Goal: Task Accomplishment & Management: Manage account settings

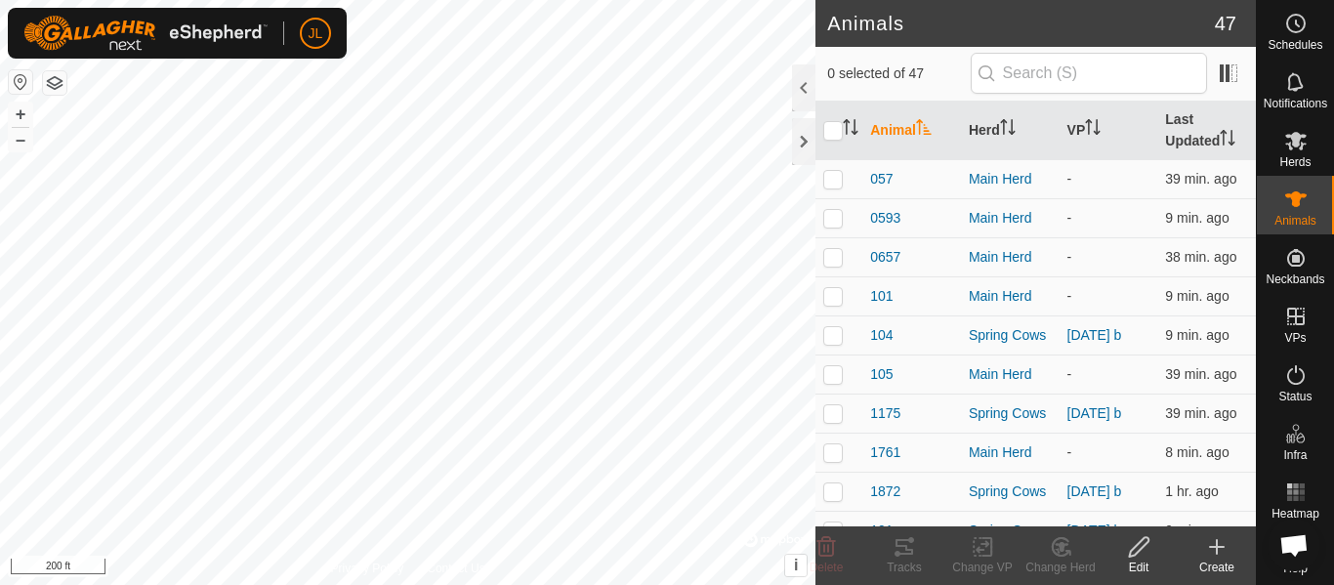
scroll to position [1412, 0]
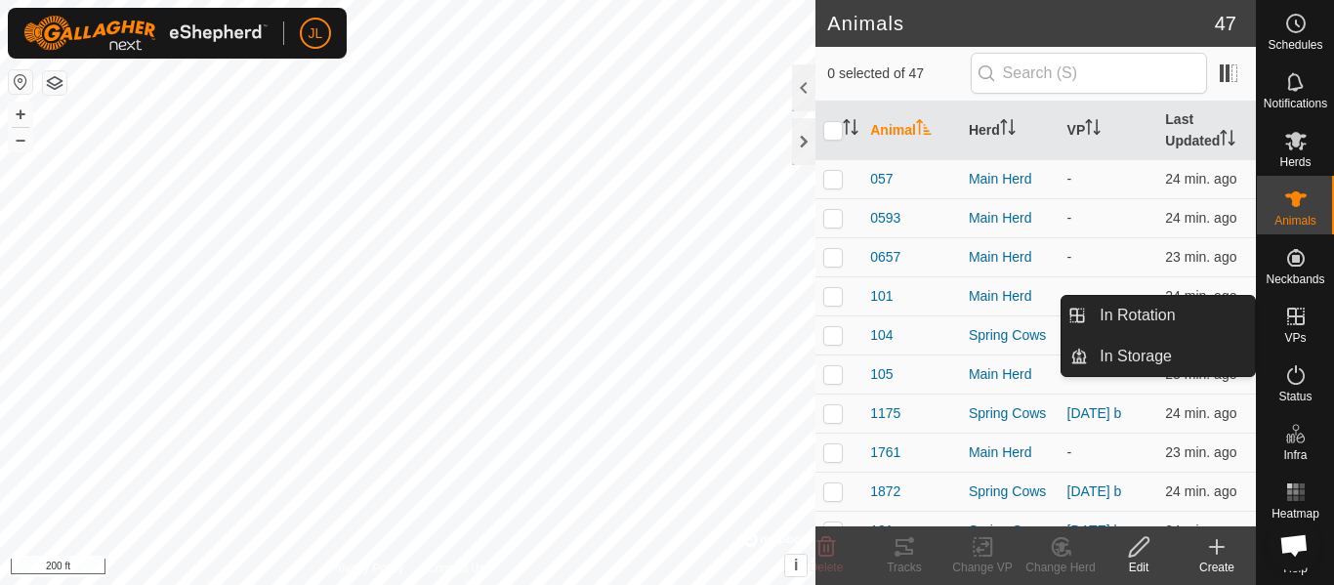
click at [1292, 317] on icon at bounding box center [1295, 316] width 23 height 23
click at [1147, 323] on link "In Rotation" at bounding box center [1171, 315] width 167 height 39
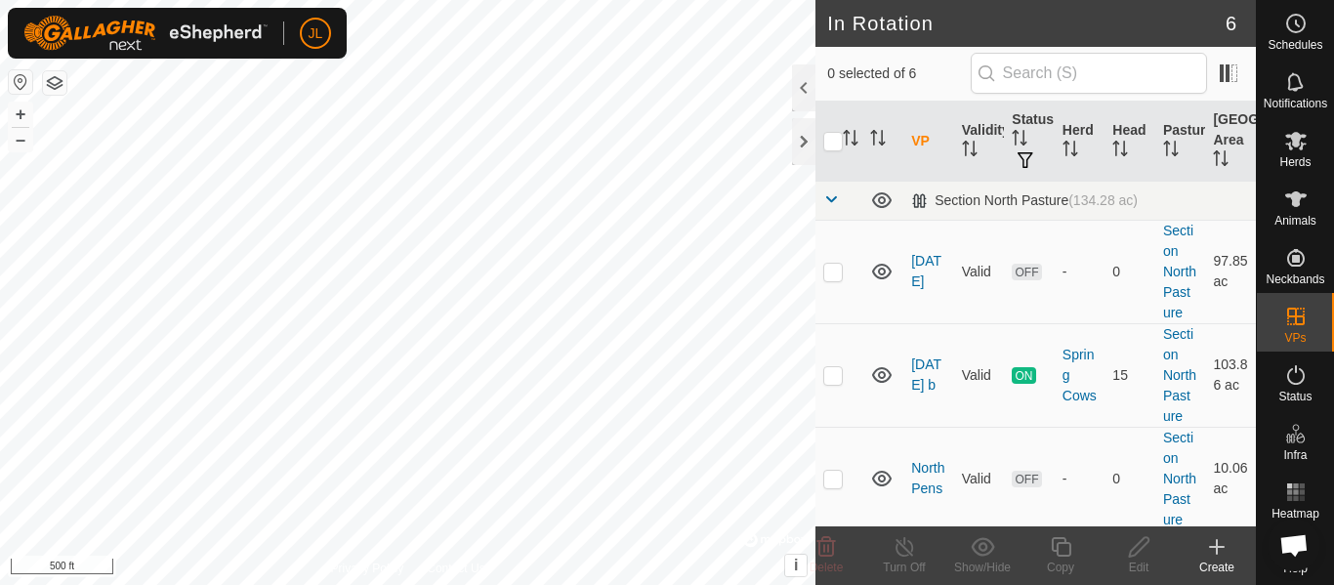
click at [919, 285] on link "2025-10-03" at bounding box center [926, 271] width 30 height 36
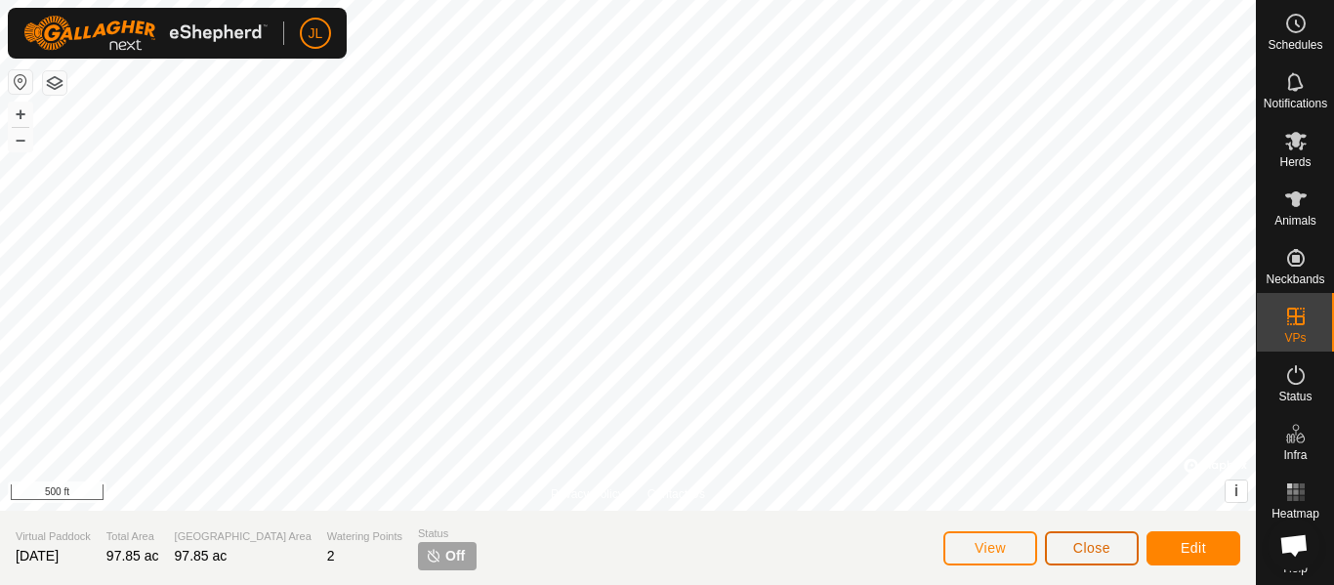
click at [1104, 558] on button "Close" at bounding box center [1092, 548] width 94 height 34
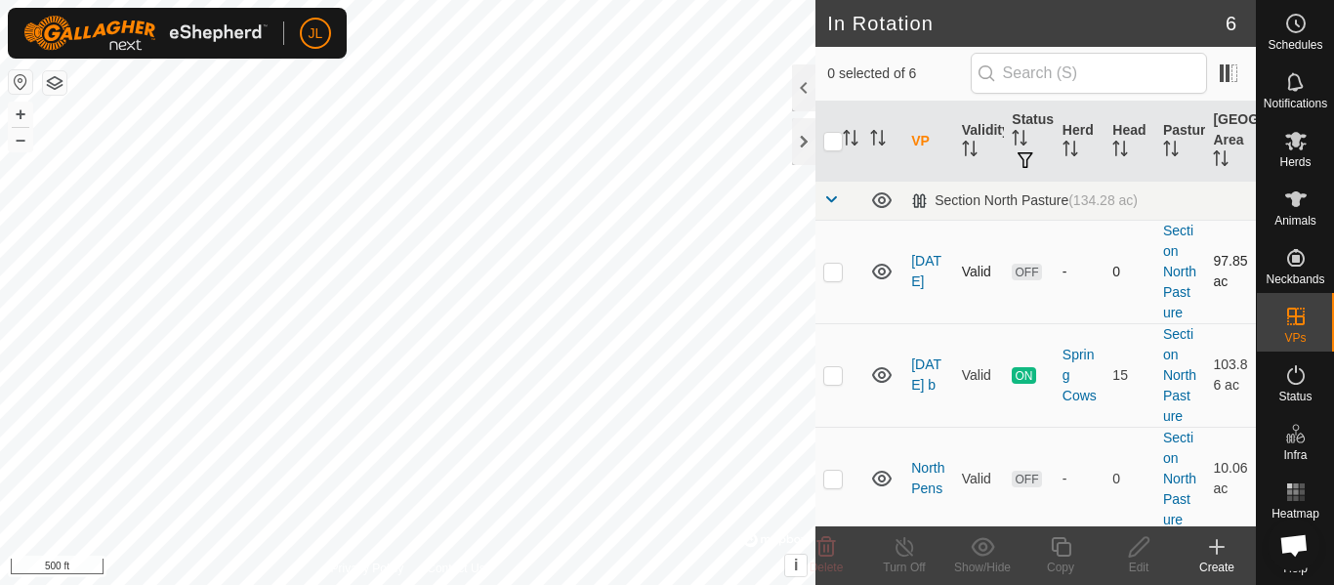
click at [843, 283] on td at bounding box center [838, 271] width 47 height 103
click at [835, 560] on span "Delete" at bounding box center [826, 567] width 34 height 14
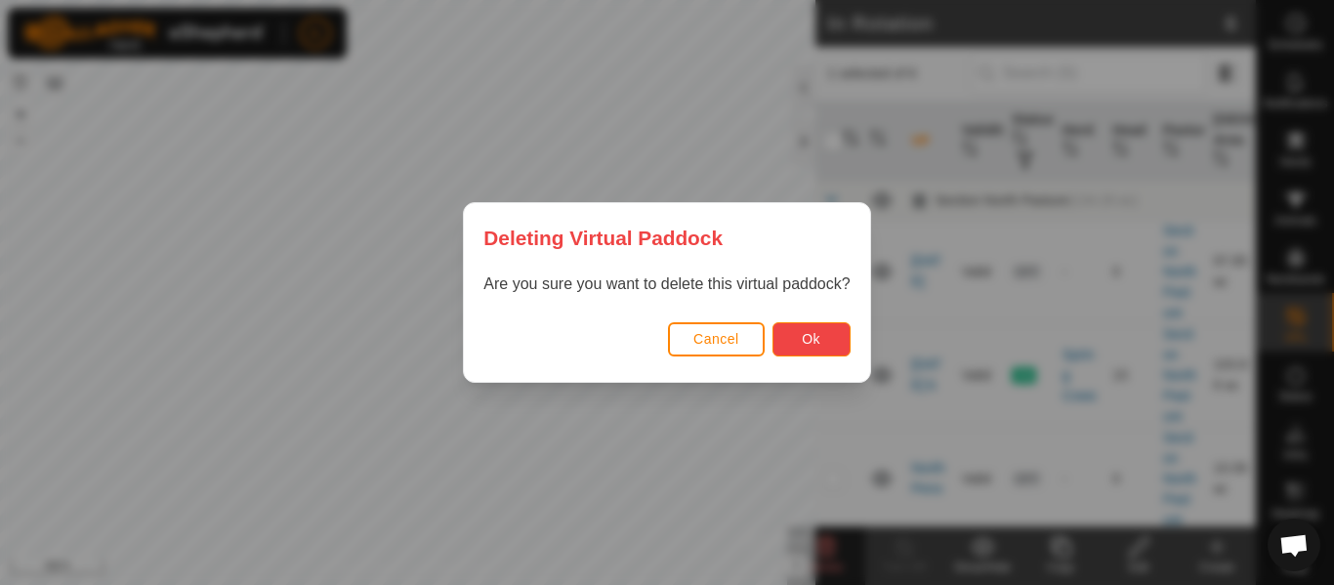
click at [823, 354] on button "Ok" at bounding box center [811, 339] width 78 height 34
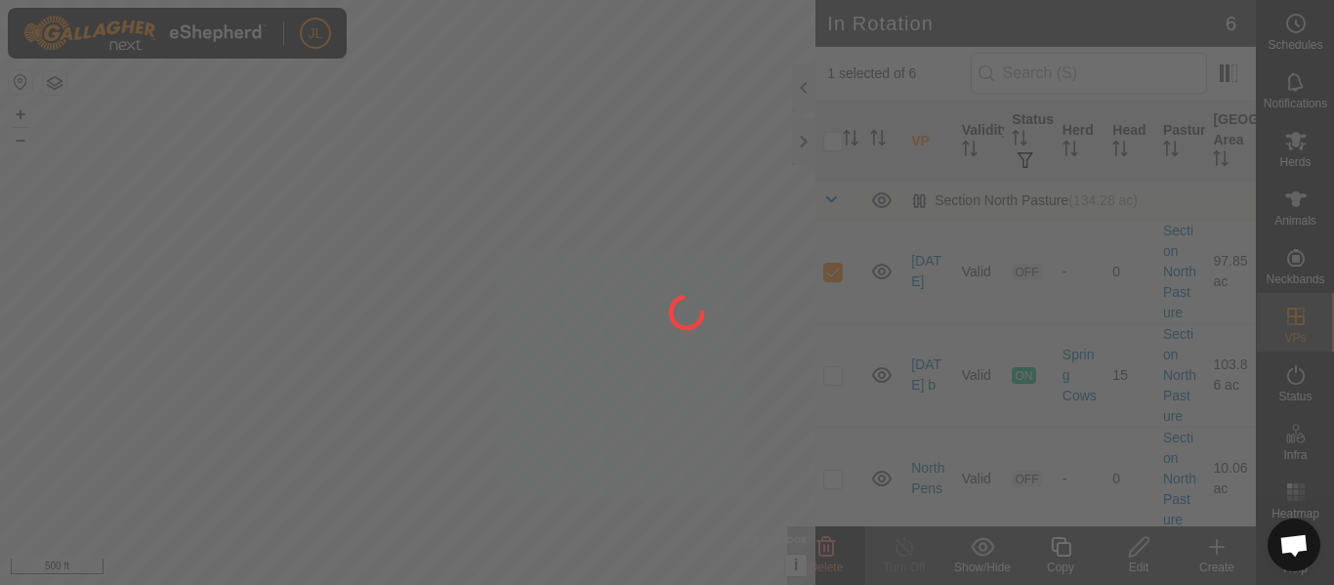
checkbox input "false"
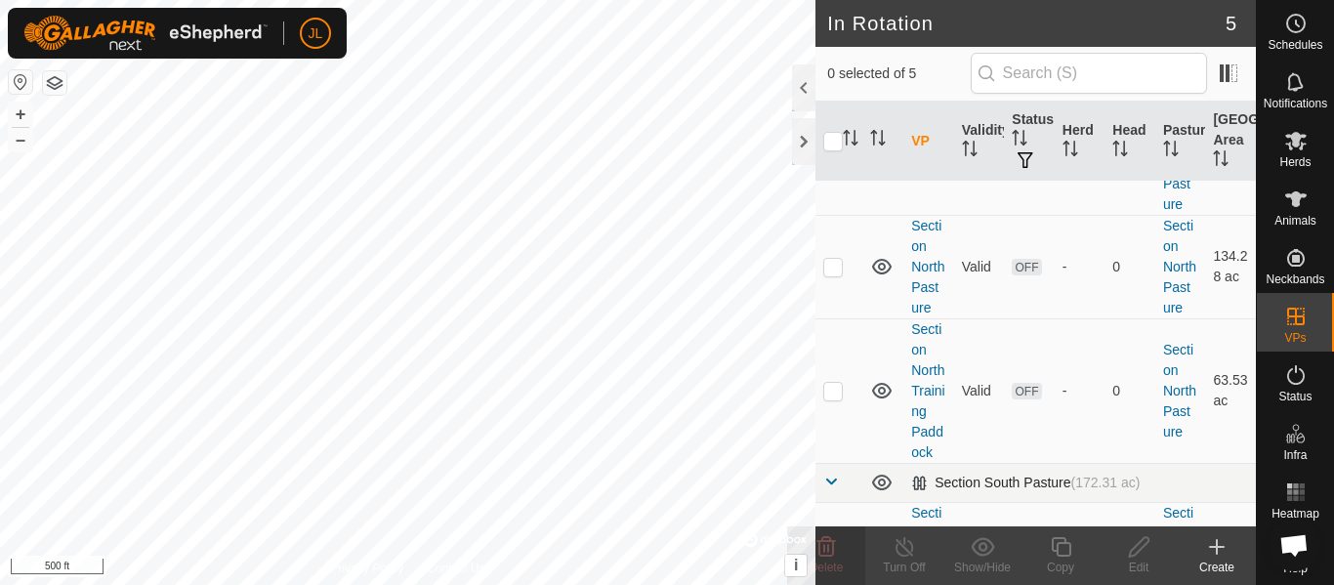
scroll to position [199, 0]
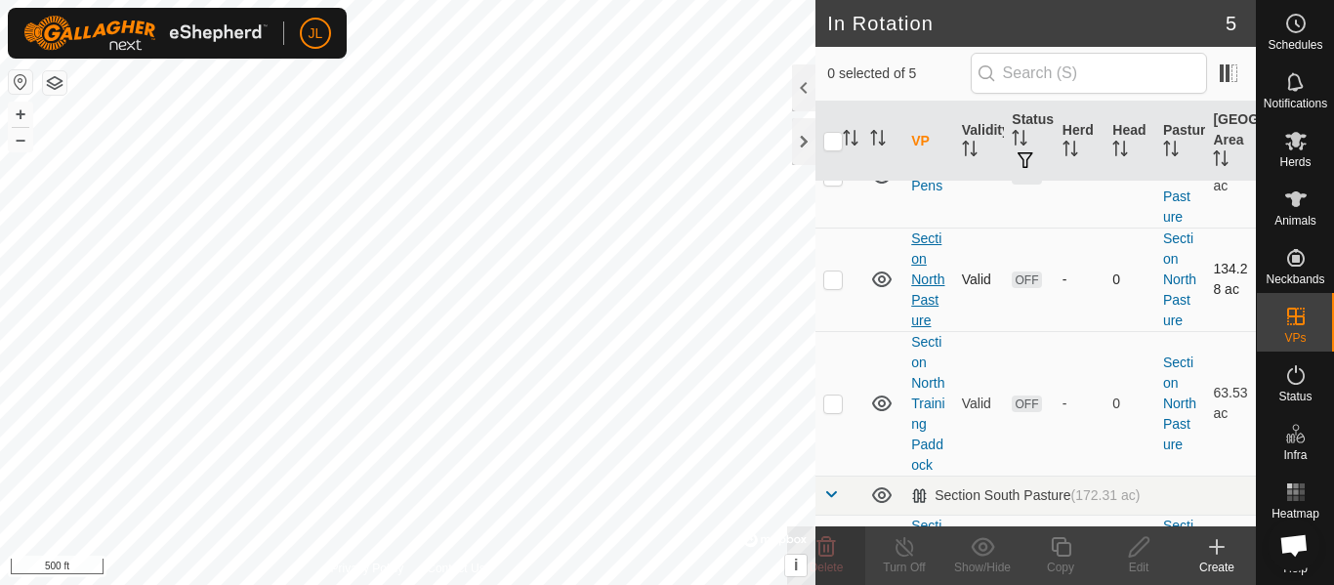
click at [927, 327] on link "Section North Pasture" at bounding box center [927, 279] width 33 height 98
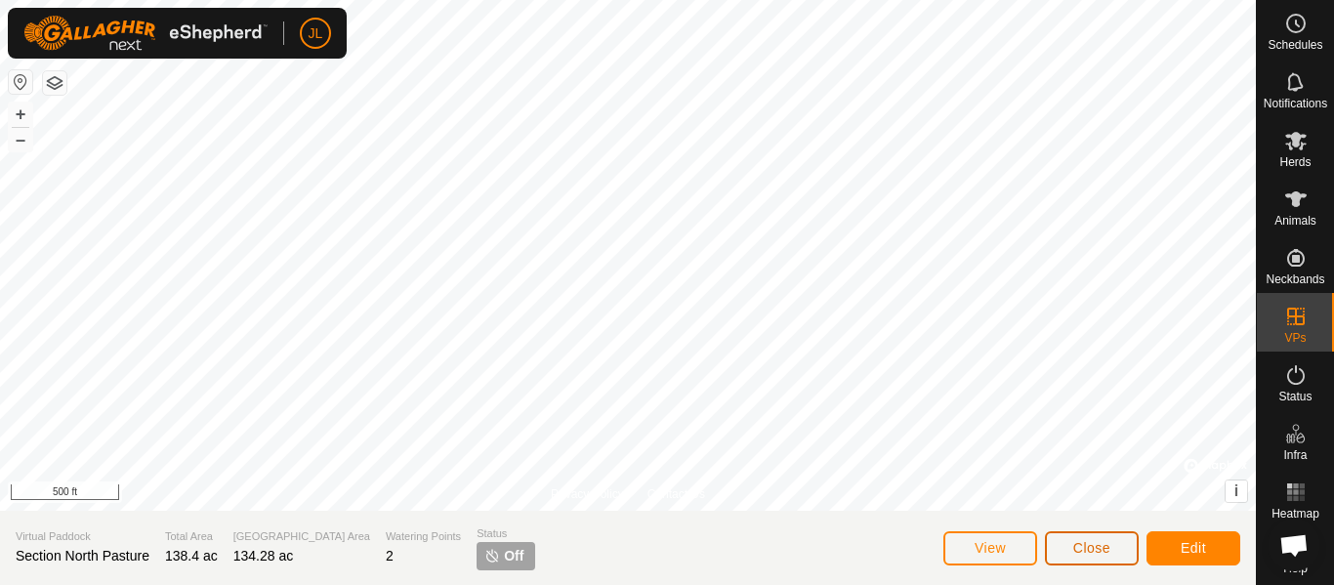
click at [1109, 553] on span "Close" at bounding box center [1091, 548] width 37 height 16
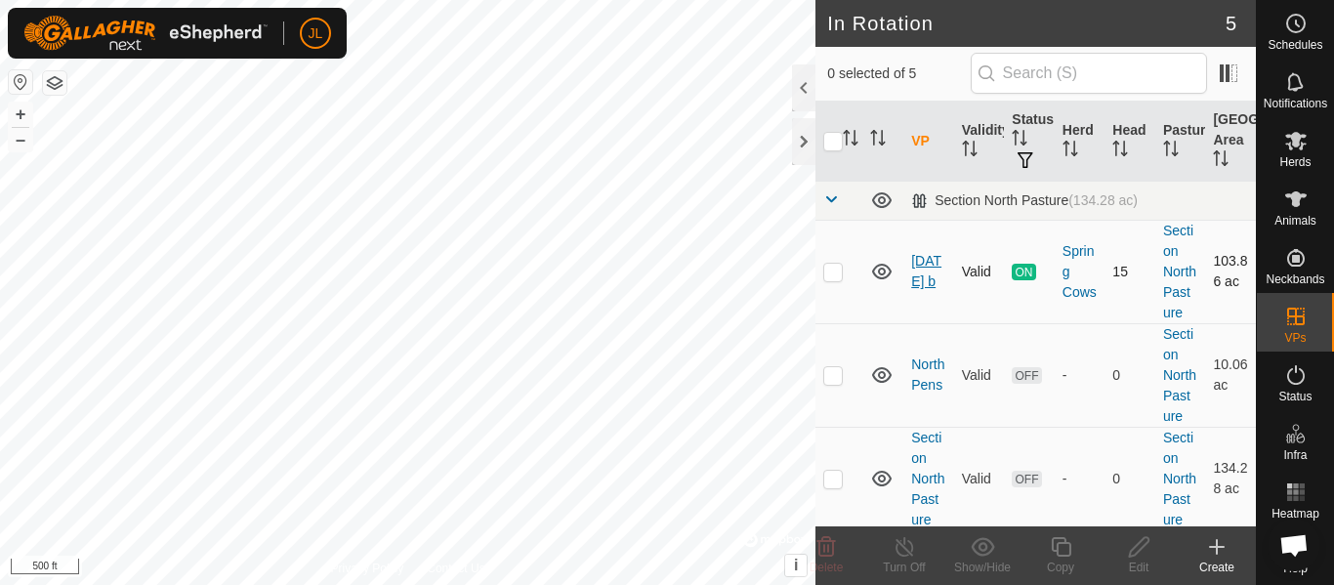
click at [923, 277] on link "[DATE] b" at bounding box center [926, 271] width 30 height 36
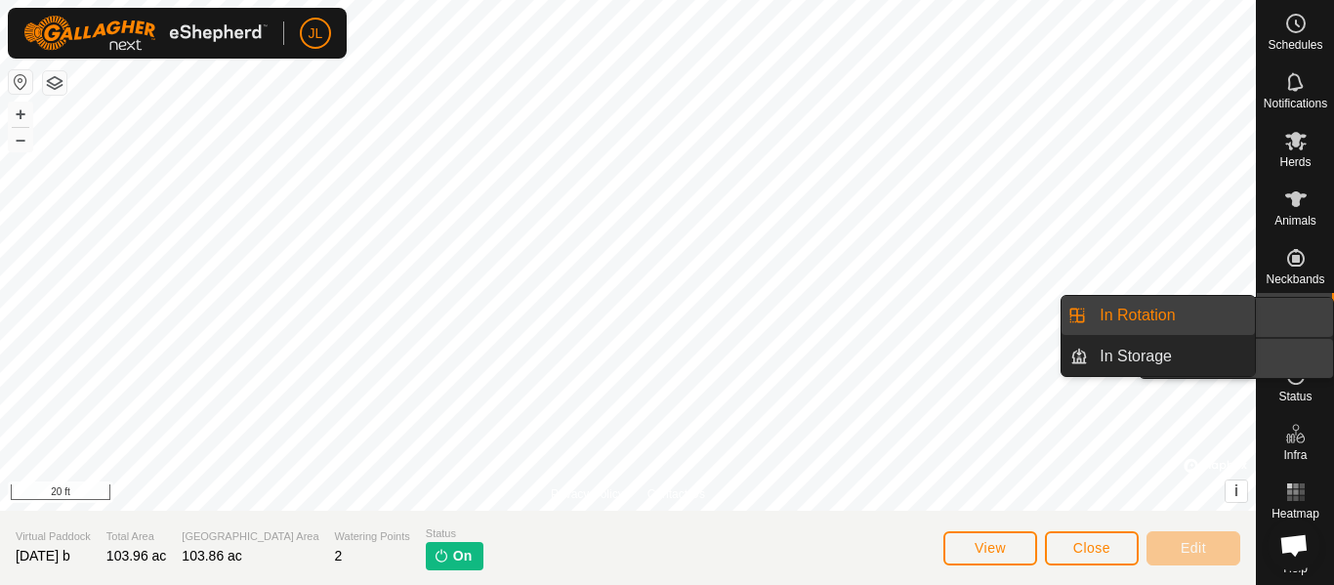
click at [1287, 320] on link "In Rotation" at bounding box center [1249, 317] width 167 height 39
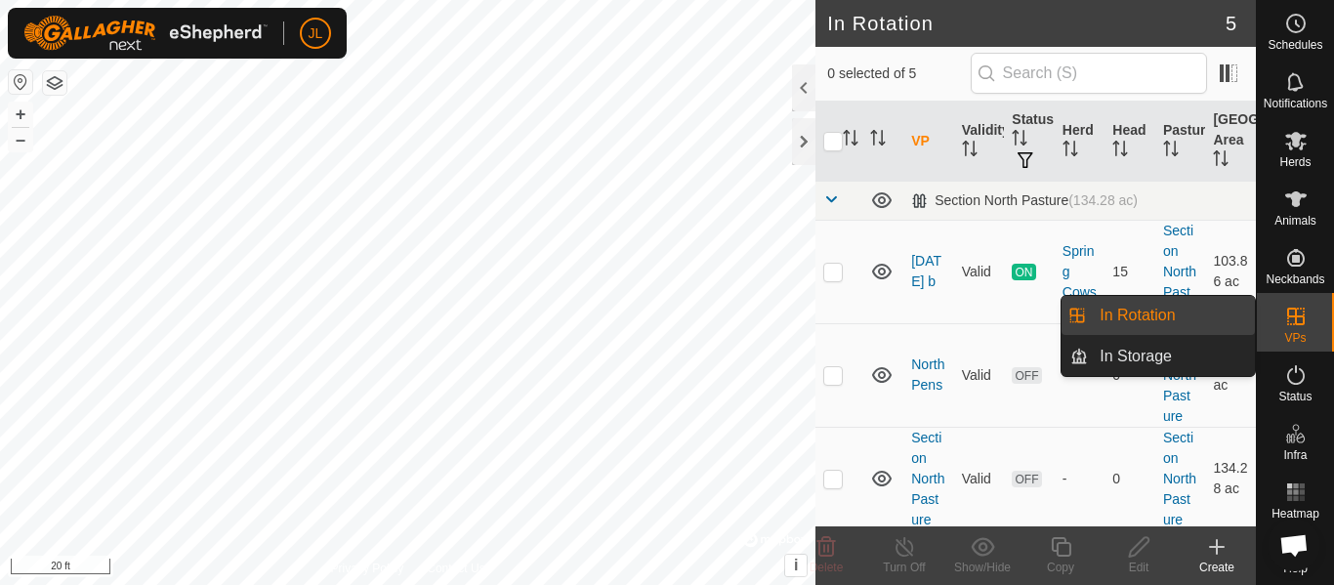
scroll to position [1412, 0]
click at [1163, 368] on link "In Storage" at bounding box center [1171, 356] width 167 height 39
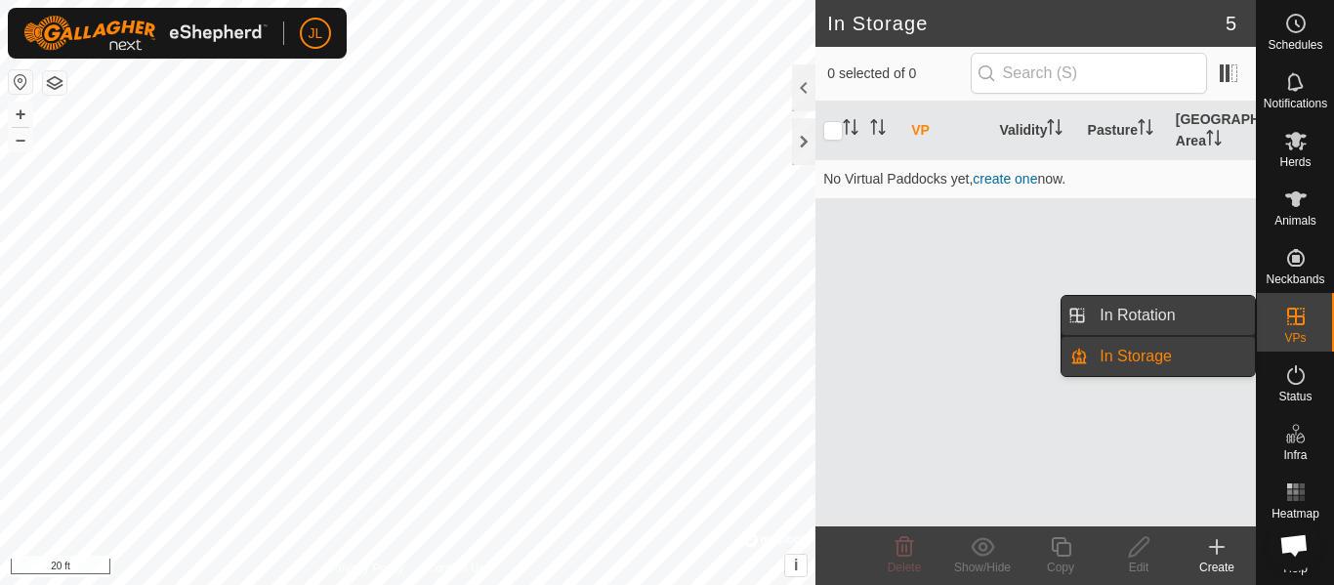
click at [1147, 324] on link "In Rotation" at bounding box center [1171, 315] width 167 height 39
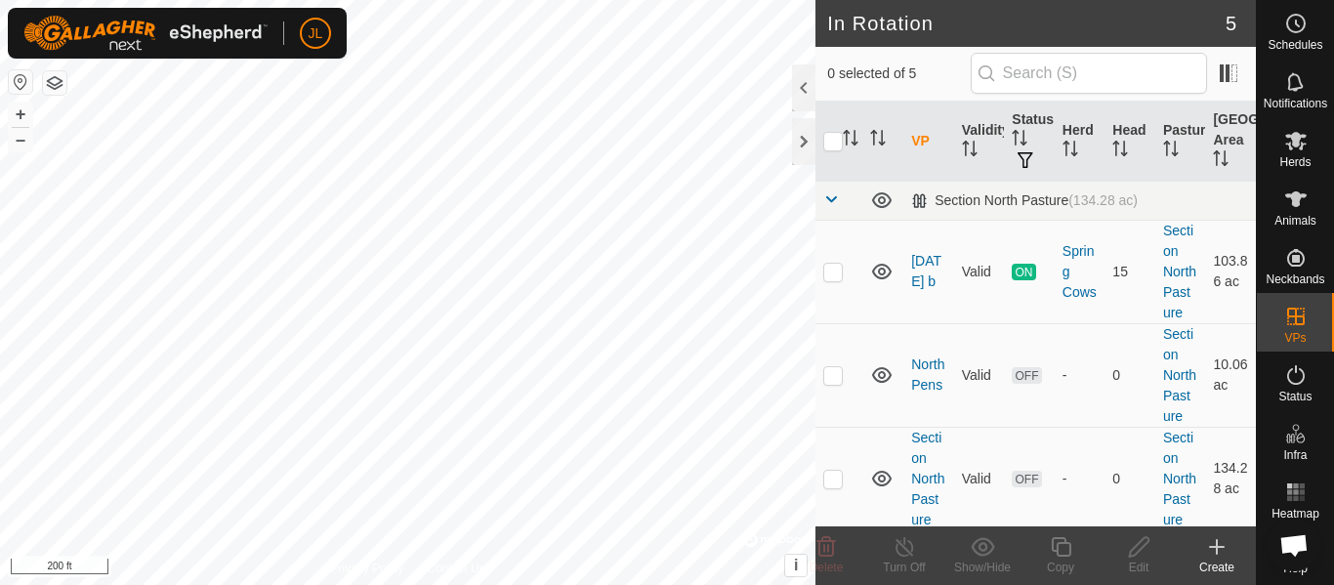
click at [599, 584] on html "JL Schedules Notifications Herds Animals Neckbands VPs Status Infra Heatmap Hel…" at bounding box center [667, 292] width 1334 height 585
click at [1292, 145] on icon at bounding box center [1295, 141] width 21 height 19
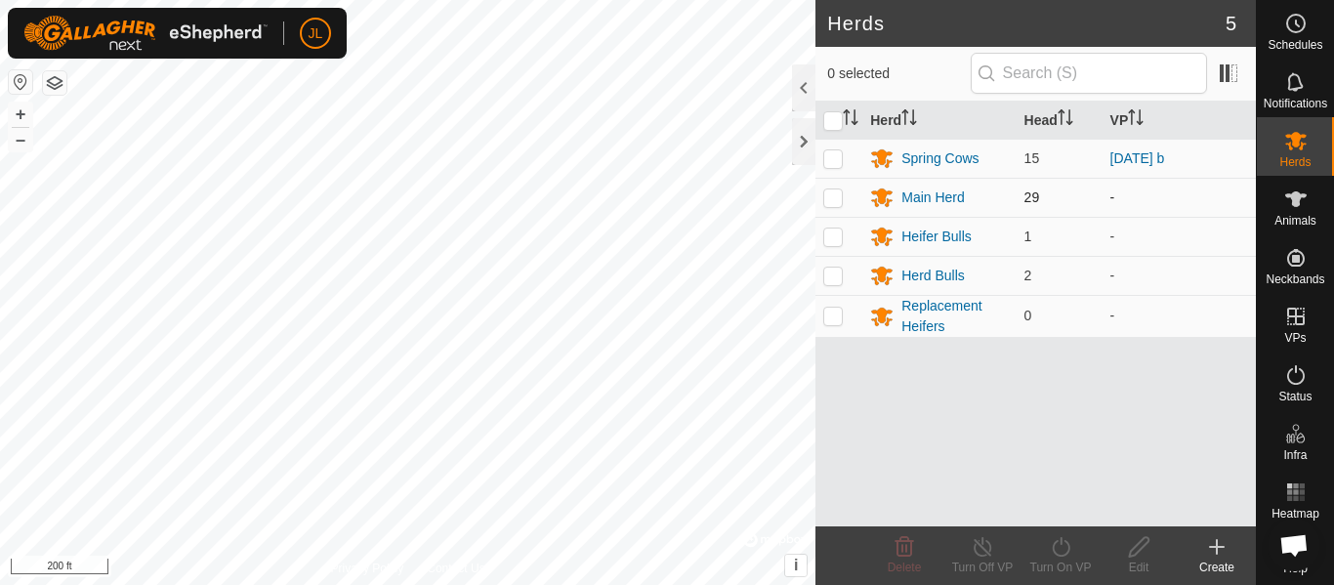
click at [832, 201] on p-checkbox at bounding box center [833, 197] width 20 height 16
checkbox input "true"
click at [1053, 560] on div "Turn On VP" at bounding box center [1060, 567] width 78 height 18
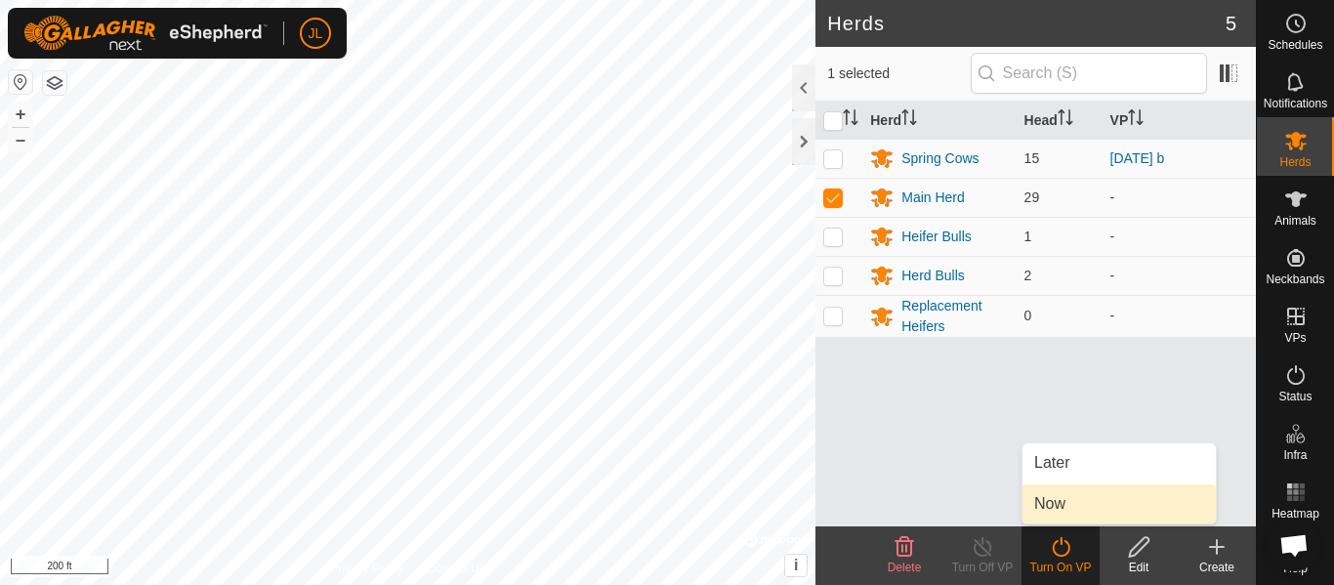
click at [1061, 509] on link "Now" at bounding box center [1118, 503] width 193 height 39
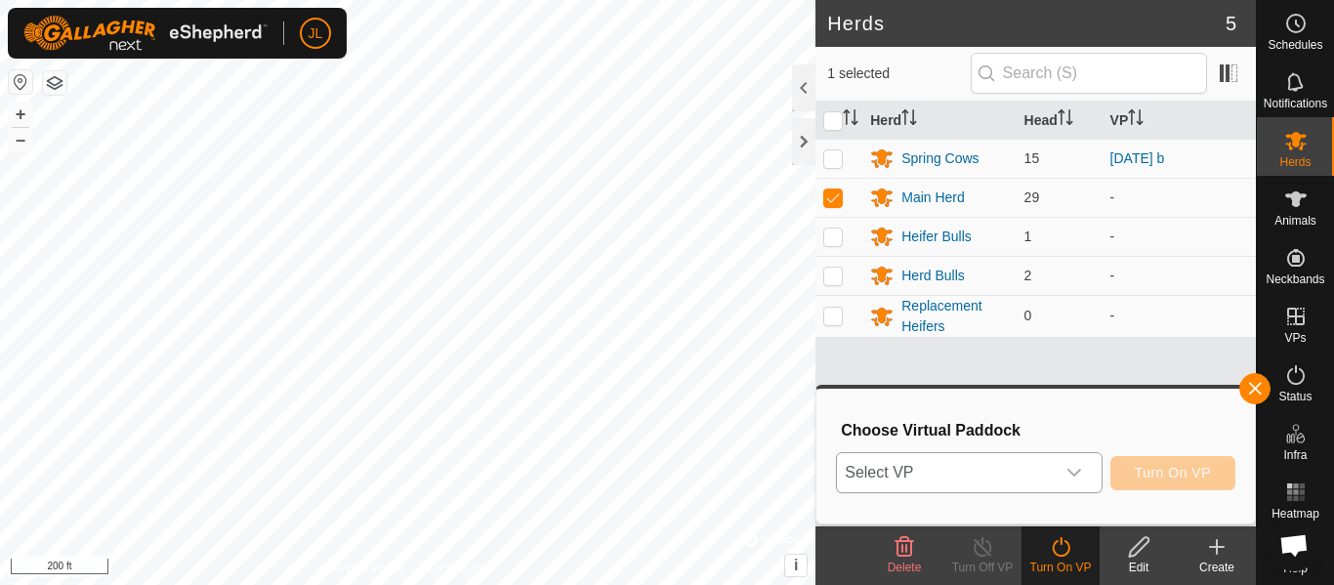
click at [1068, 470] on icon "dropdown trigger" at bounding box center [1074, 473] width 16 height 16
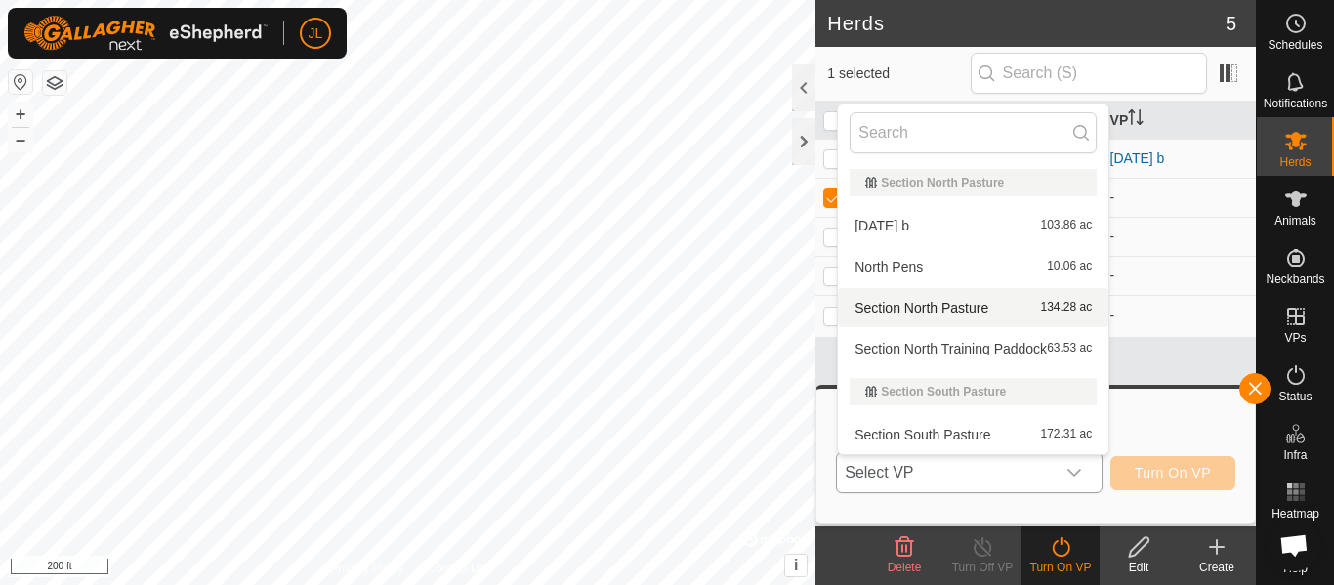
click at [942, 306] on li "Section North Pasture 134.28 ac" at bounding box center [973, 307] width 270 height 39
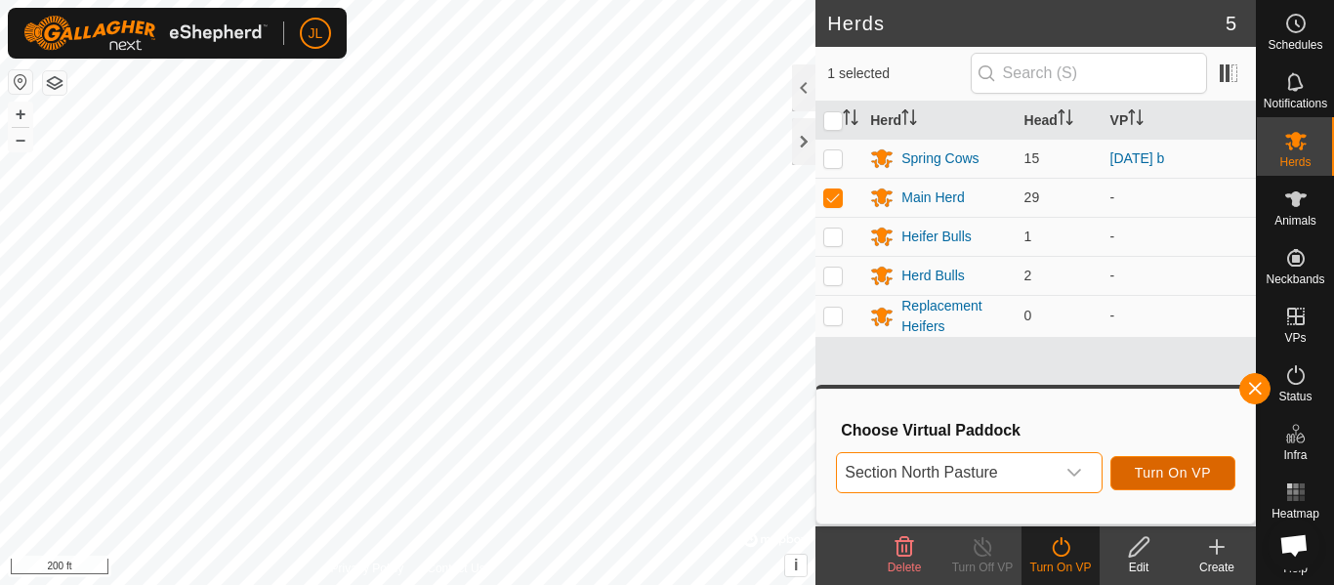
click at [1187, 475] on span "Turn On VP" at bounding box center [1173, 473] width 76 height 16
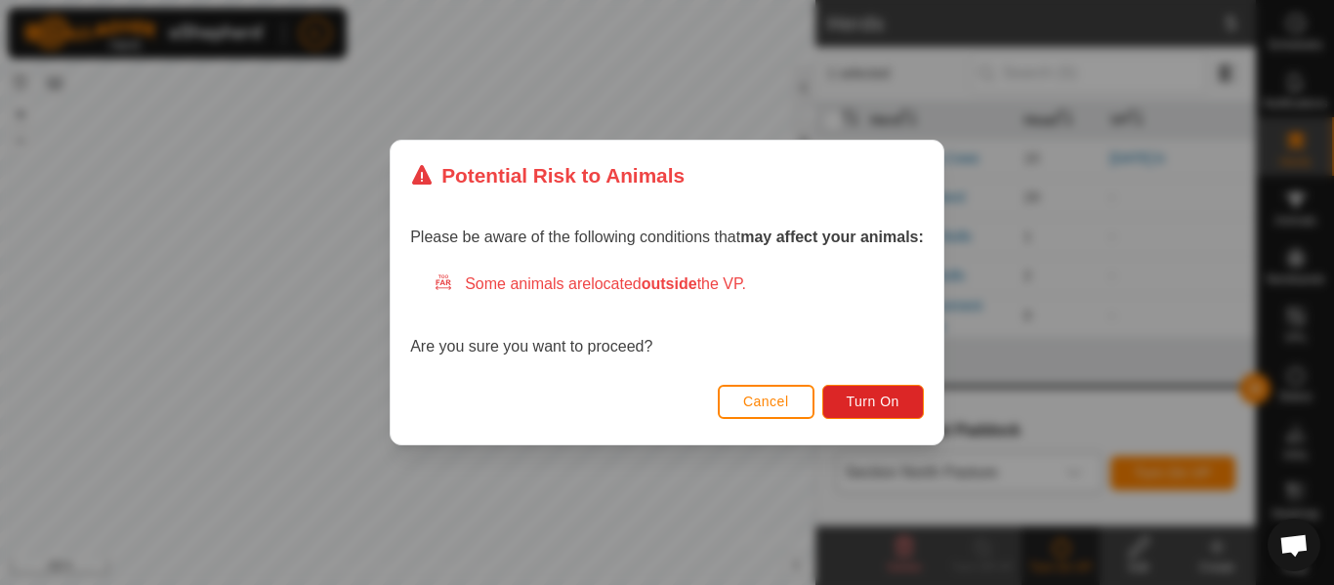
click at [869, 380] on div "Cancel Turn On" at bounding box center [667, 411] width 553 height 66
click at [871, 390] on button "Turn On" at bounding box center [873, 402] width 102 height 34
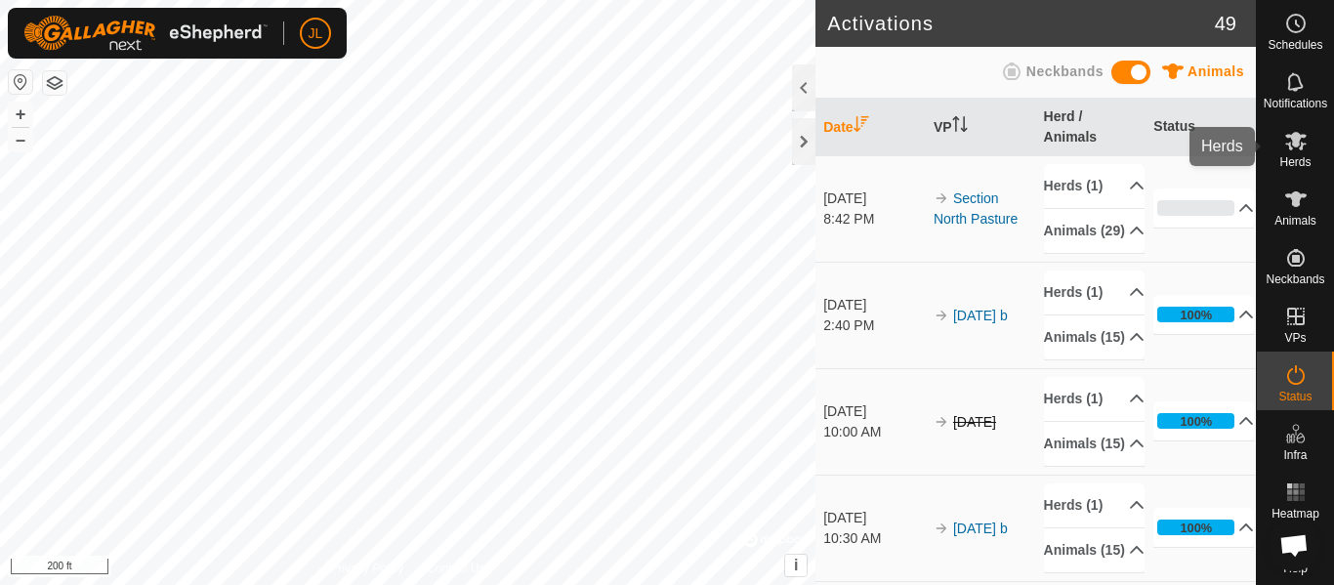
click at [1286, 149] on icon at bounding box center [1295, 140] width 23 height 23
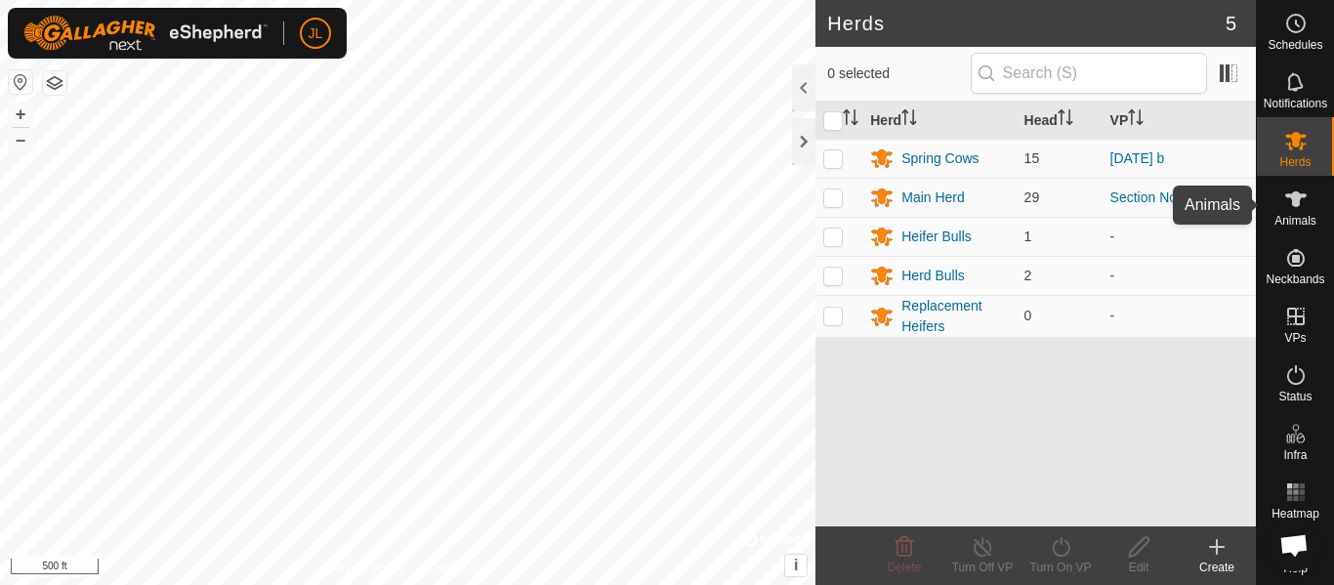
click at [1300, 198] on icon at bounding box center [1295, 198] width 23 height 23
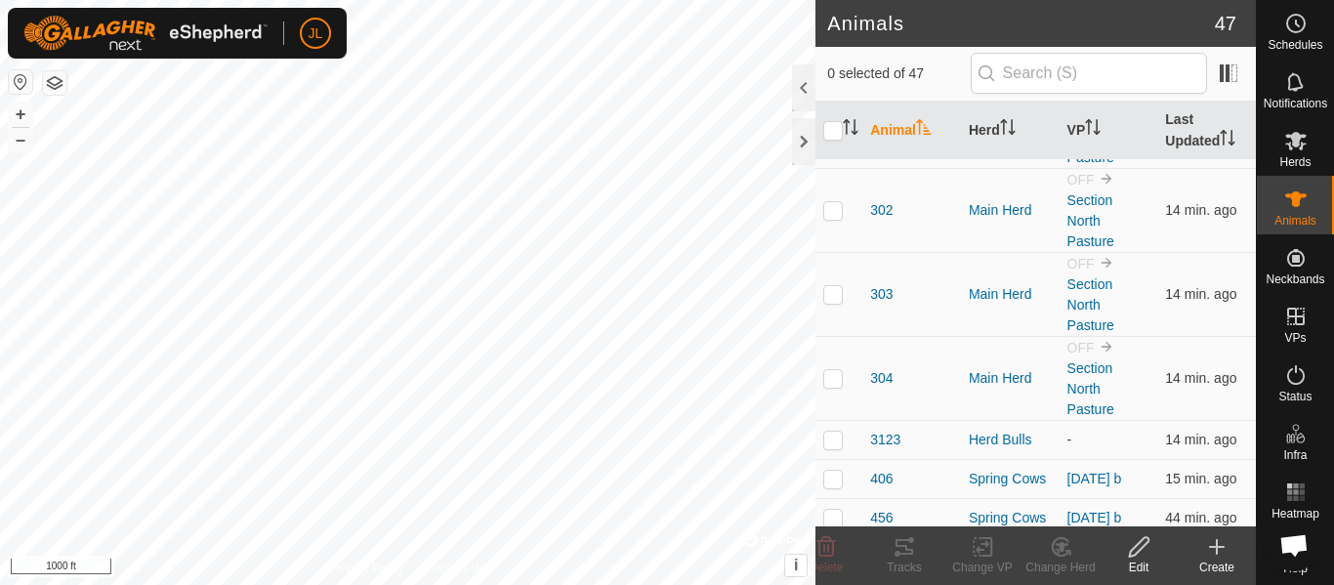
scroll to position [2772, 0]
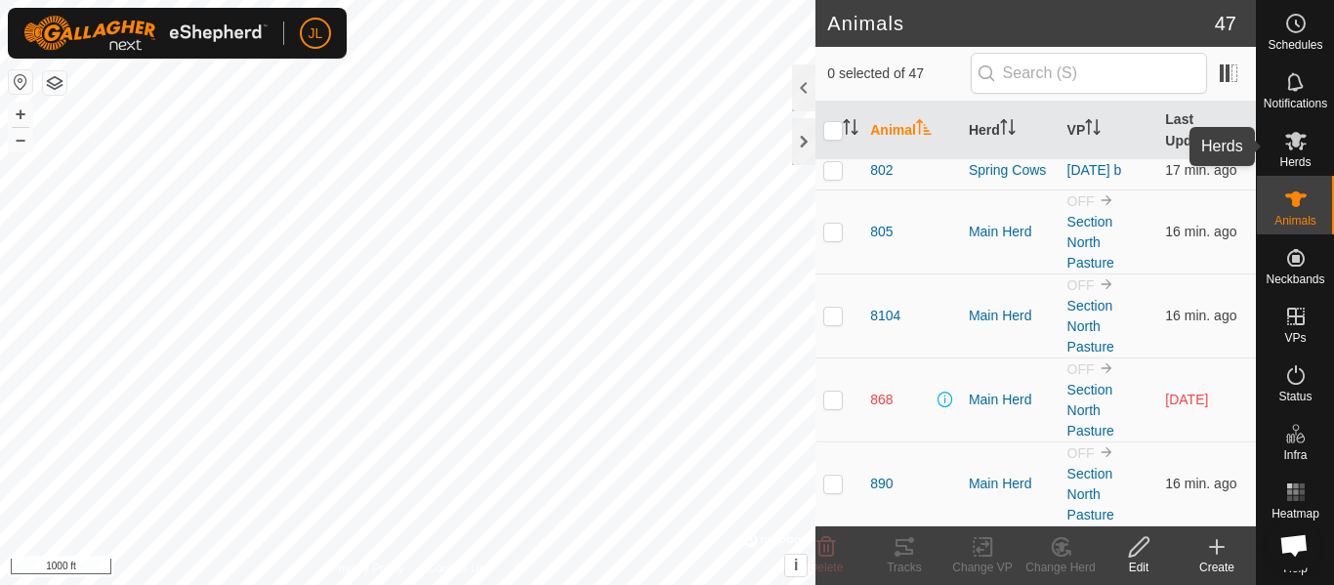
click at [1301, 151] on icon at bounding box center [1295, 140] width 23 height 23
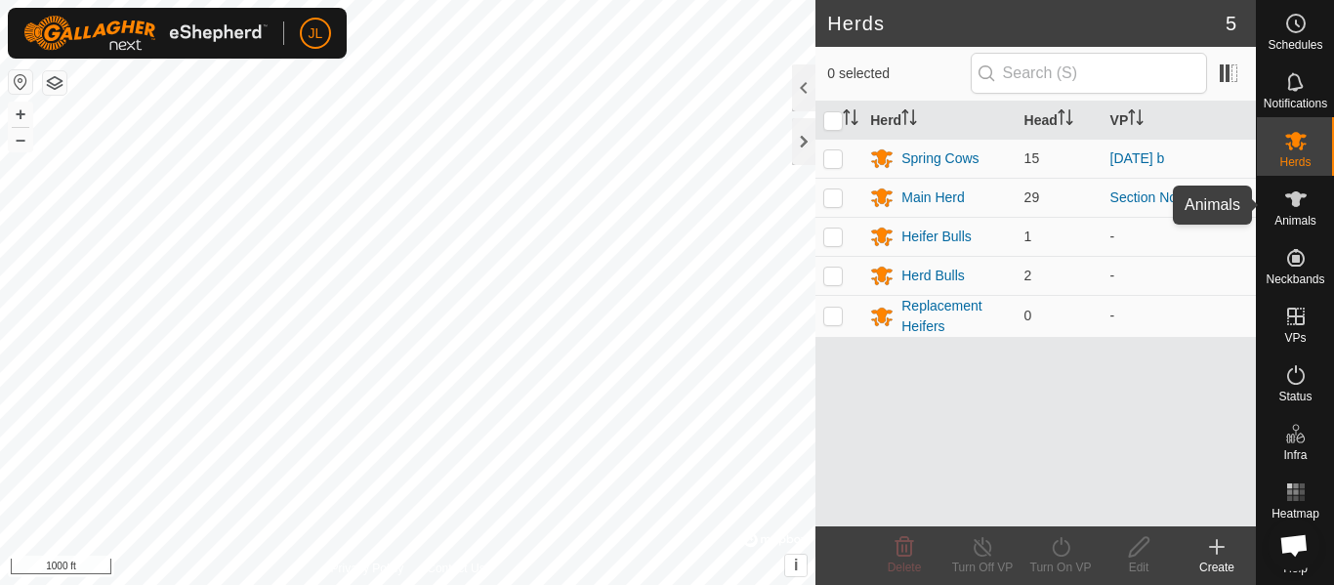
click at [1303, 216] on span "Animals" at bounding box center [1295, 221] width 42 height 12
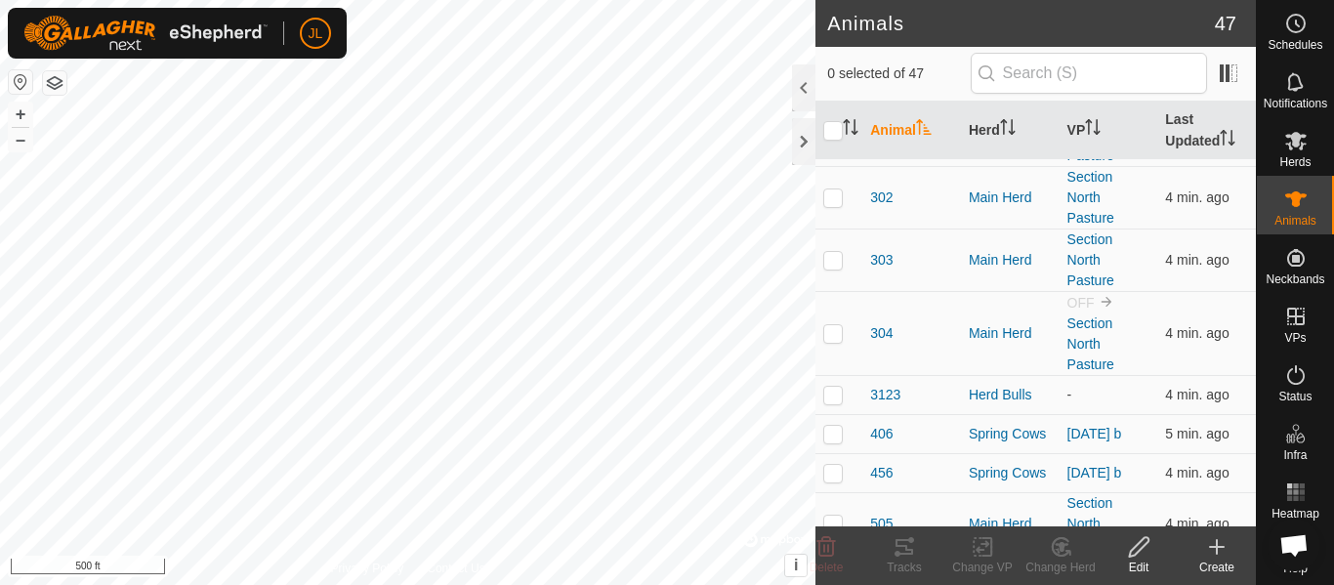
scroll to position [1733, 0]
click at [884, 336] on span "304" at bounding box center [881, 331] width 22 height 21
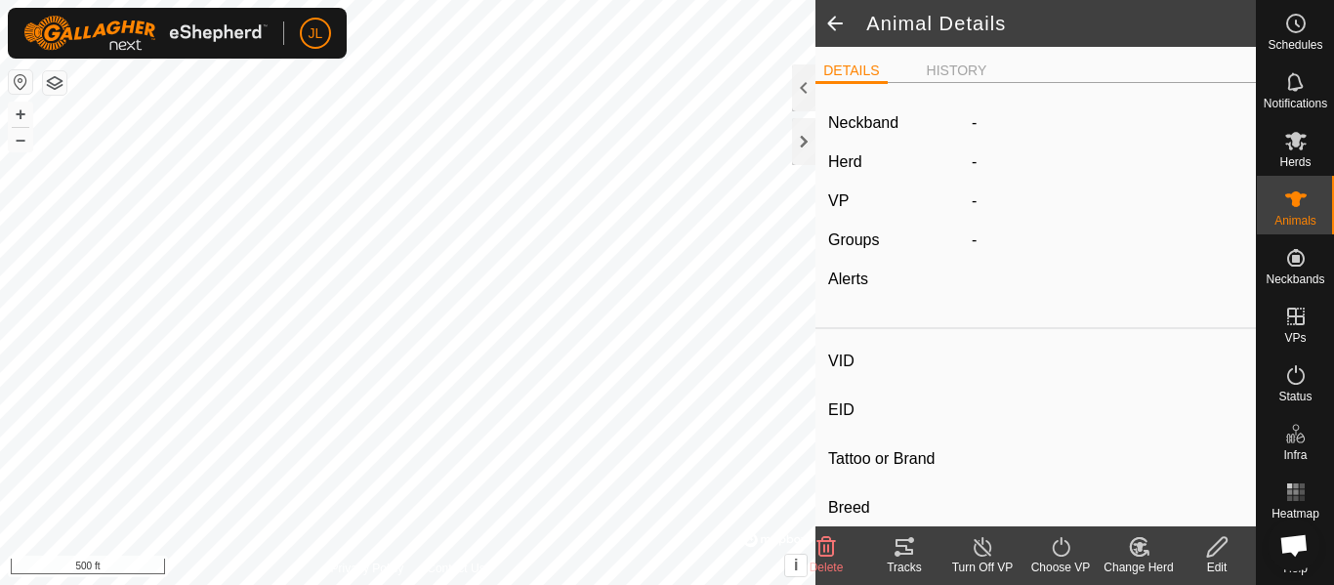
type input "304"
type input "-"
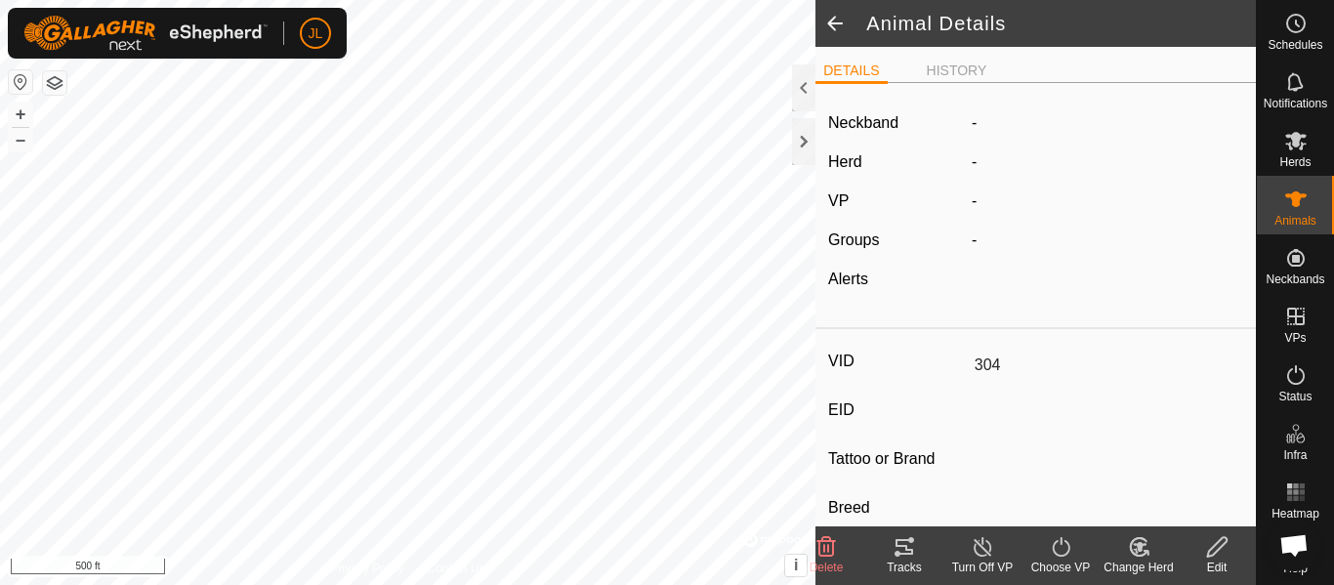
type input "0 kg"
type input "-"
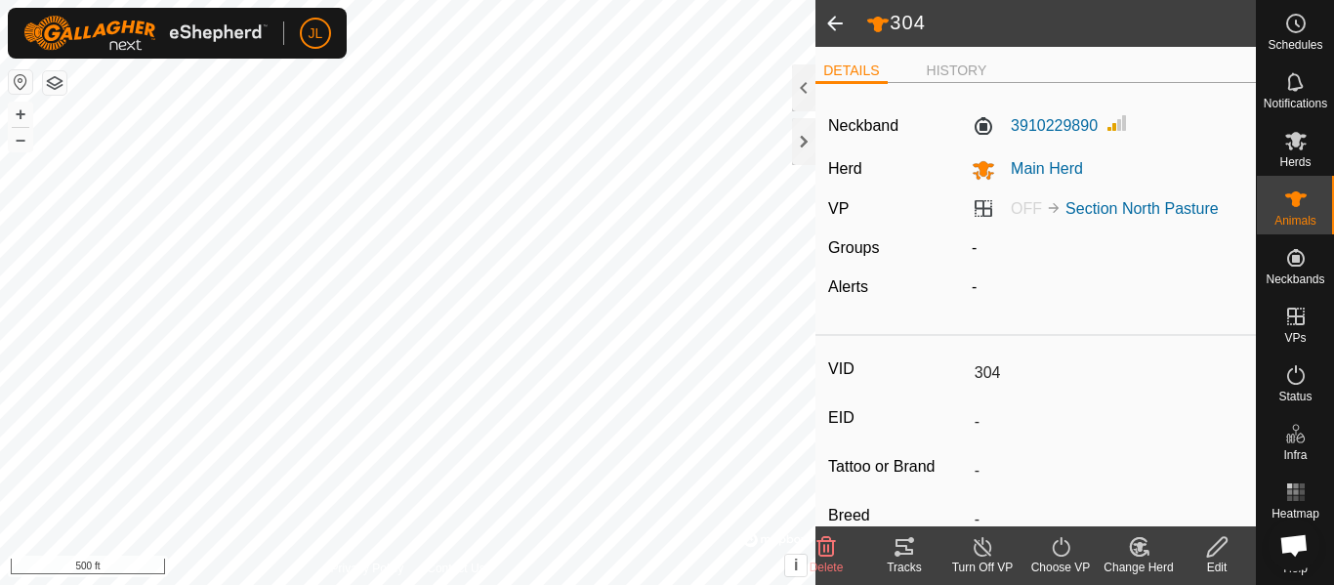
click at [826, 31] on span at bounding box center [834, 23] width 39 height 47
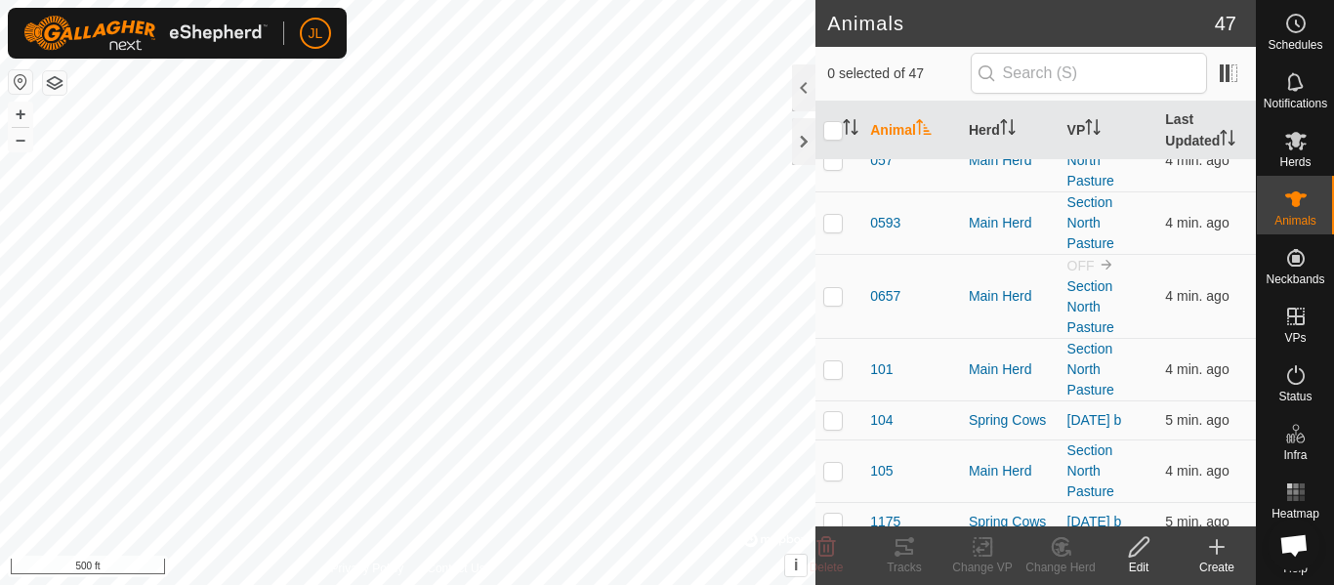
scroll to position [21, 0]
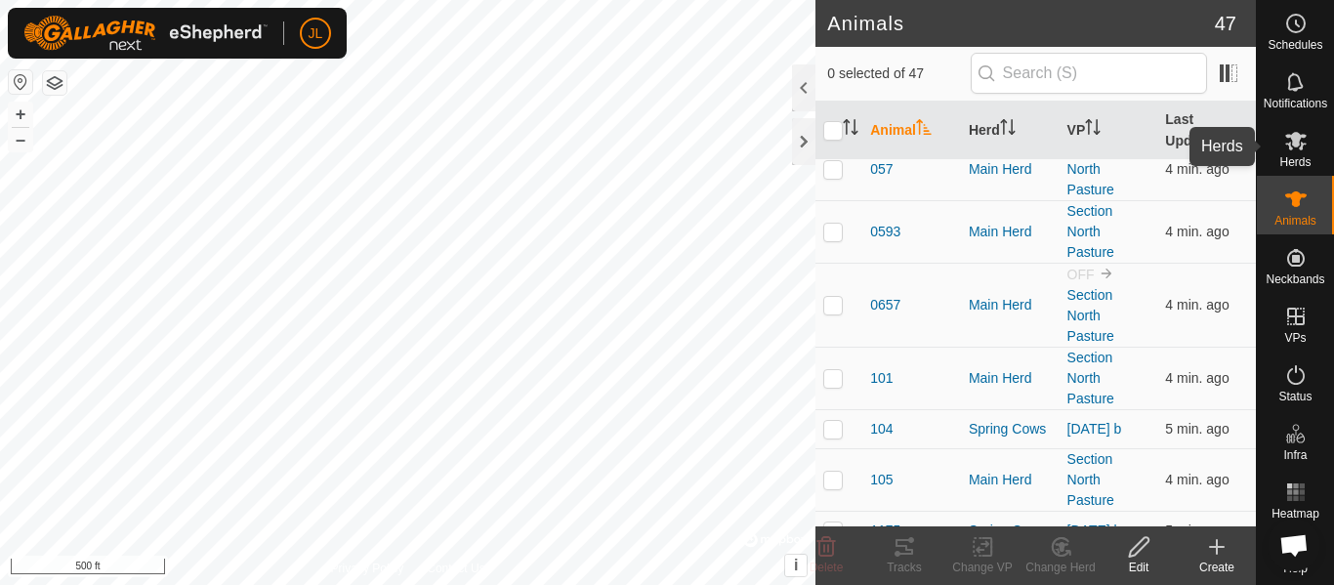
click at [1311, 146] on es-mob-svg-icon at bounding box center [1295, 140] width 35 height 31
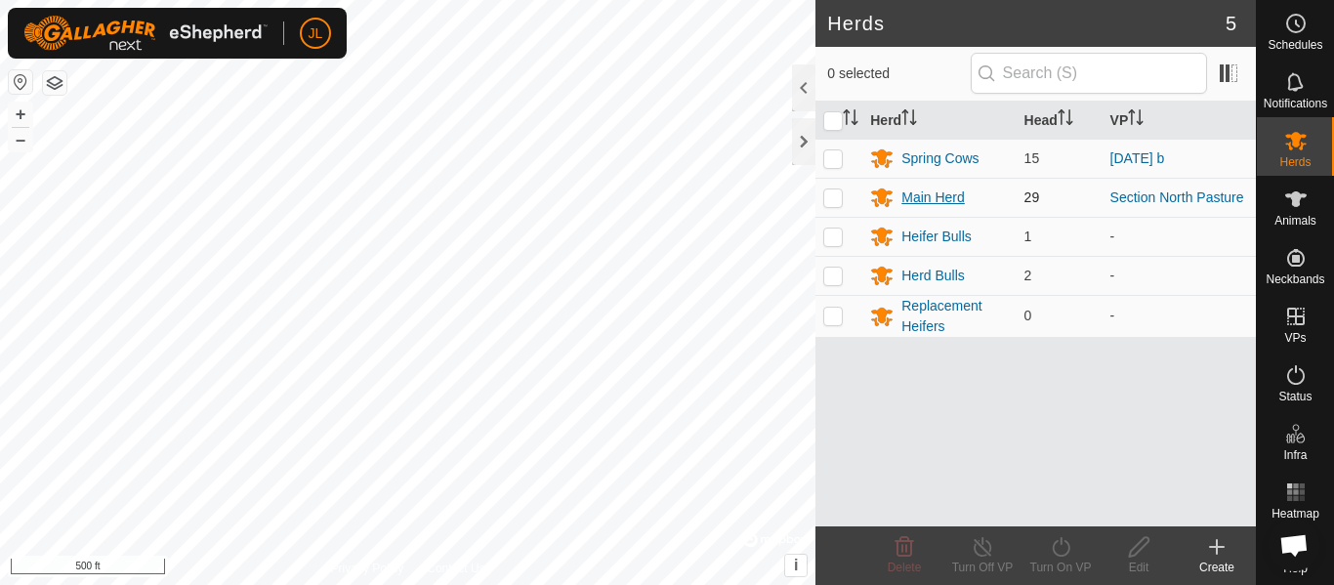
click at [952, 192] on div "Main Herd" at bounding box center [932, 197] width 63 height 21
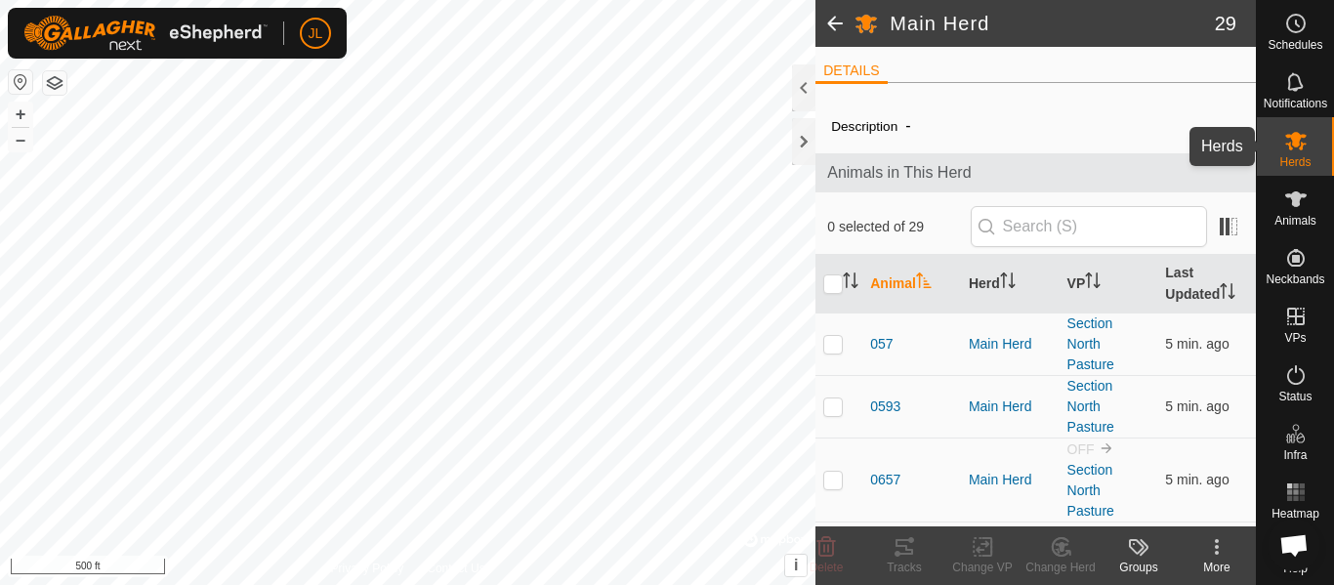
click at [1298, 147] on icon at bounding box center [1295, 140] width 23 height 23
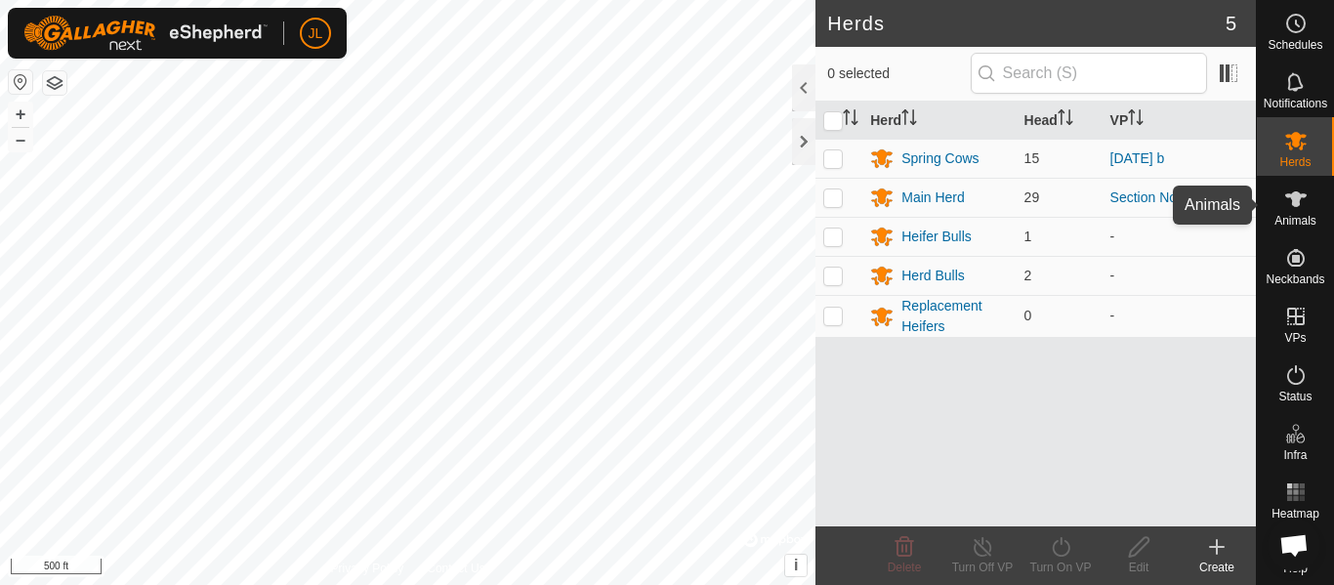
click at [1306, 215] on span "Animals" at bounding box center [1295, 221] width 42 height 12
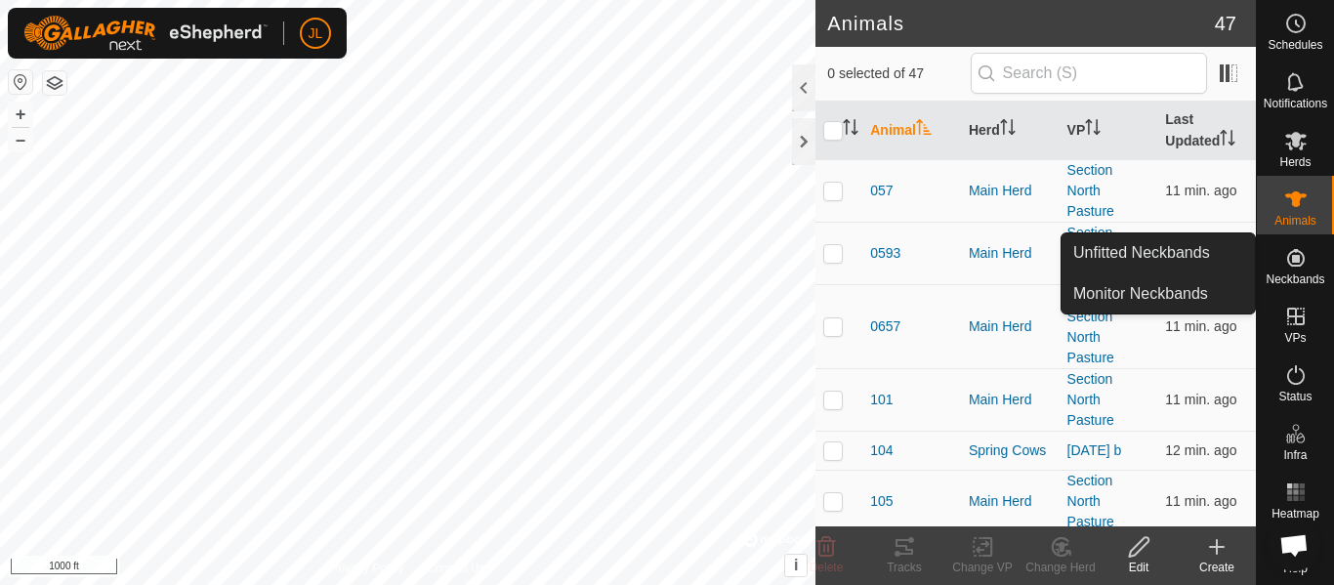
click at [1189, 257] on link "Unfitted Neckbands" at bounding box center [1157, 252] width 193 height 39
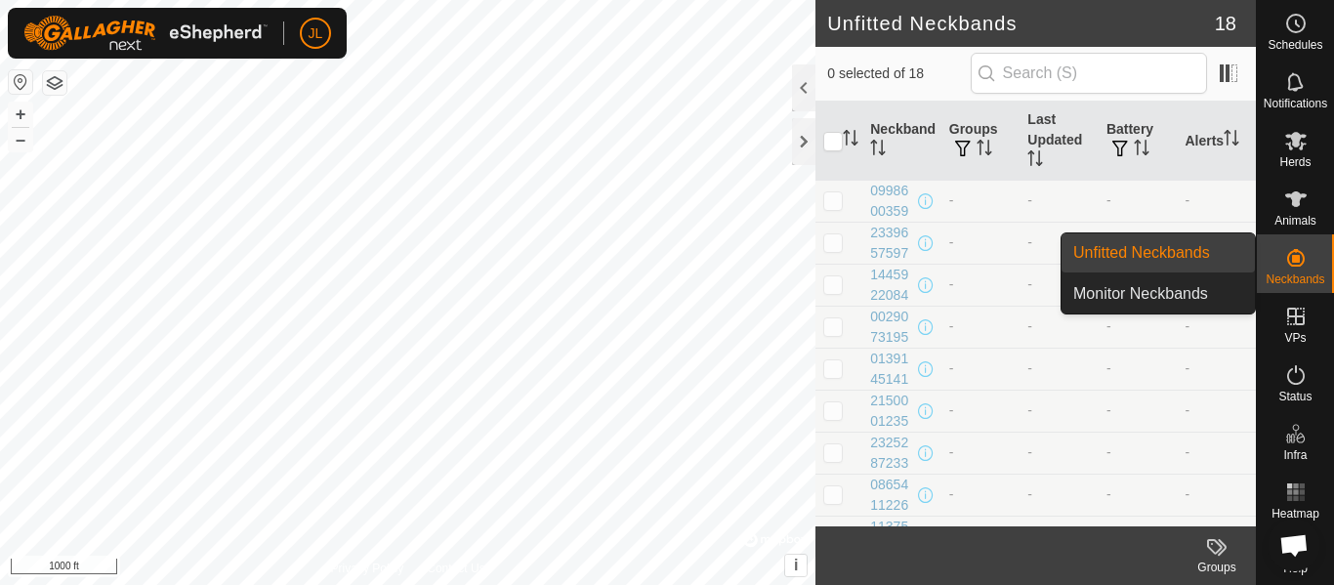
scroll to position [2, 0]
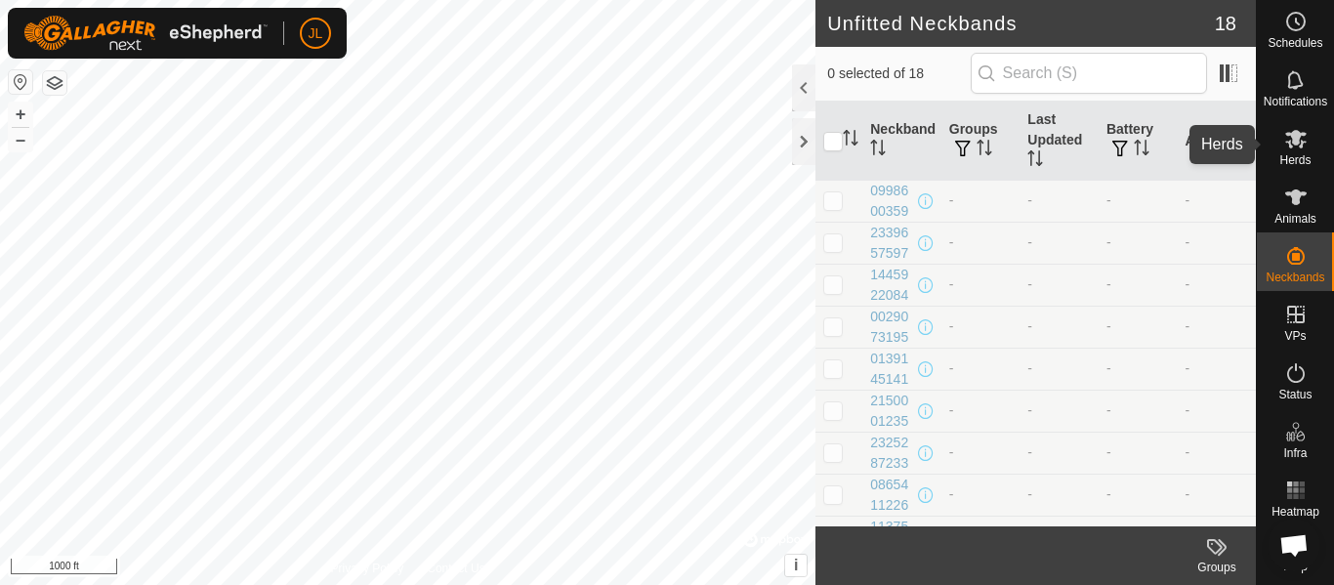
click at [1305, 151] on es-mob-svg-icon at bounding box center [1295, 138] width 35 height 31
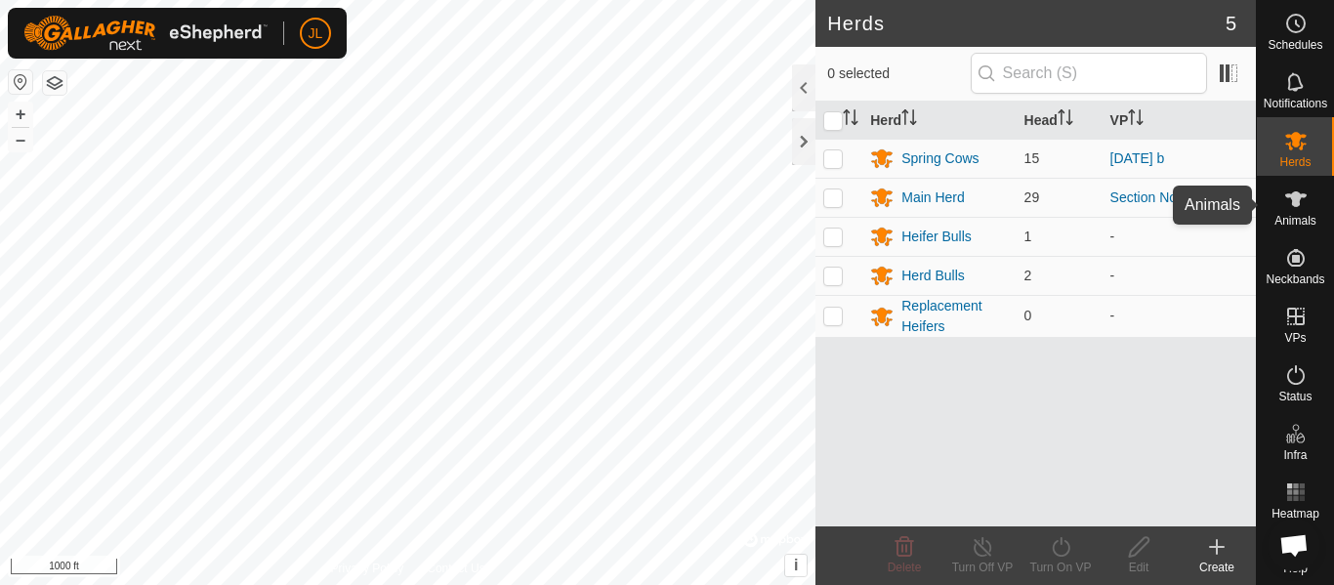
click at [1297, 207] on icon at bounding box center [1295, 198] width 23 height 23
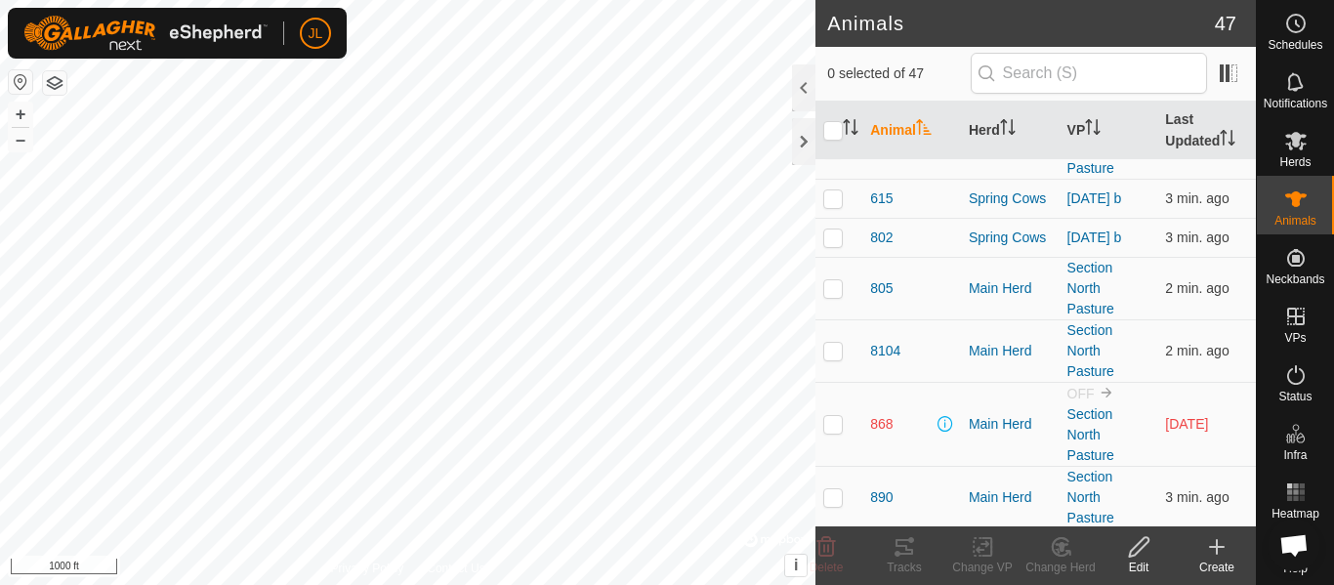
scroll to position [2192, 0]
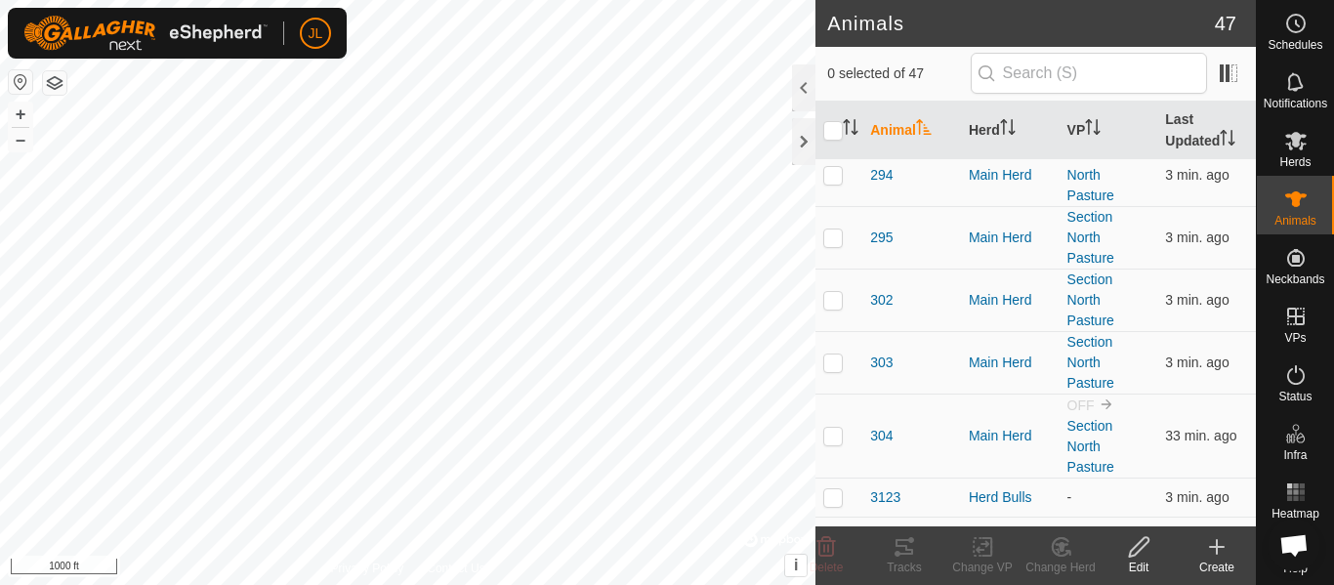
scroll to position [1589, 0]
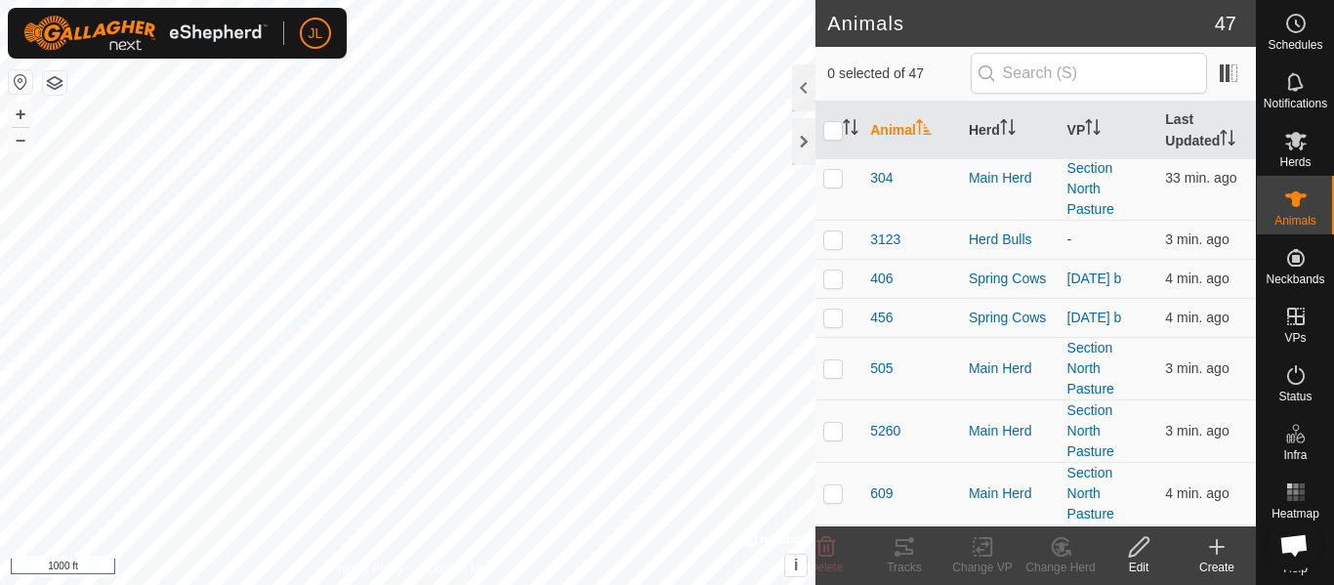
scroll to position [1833, 0]
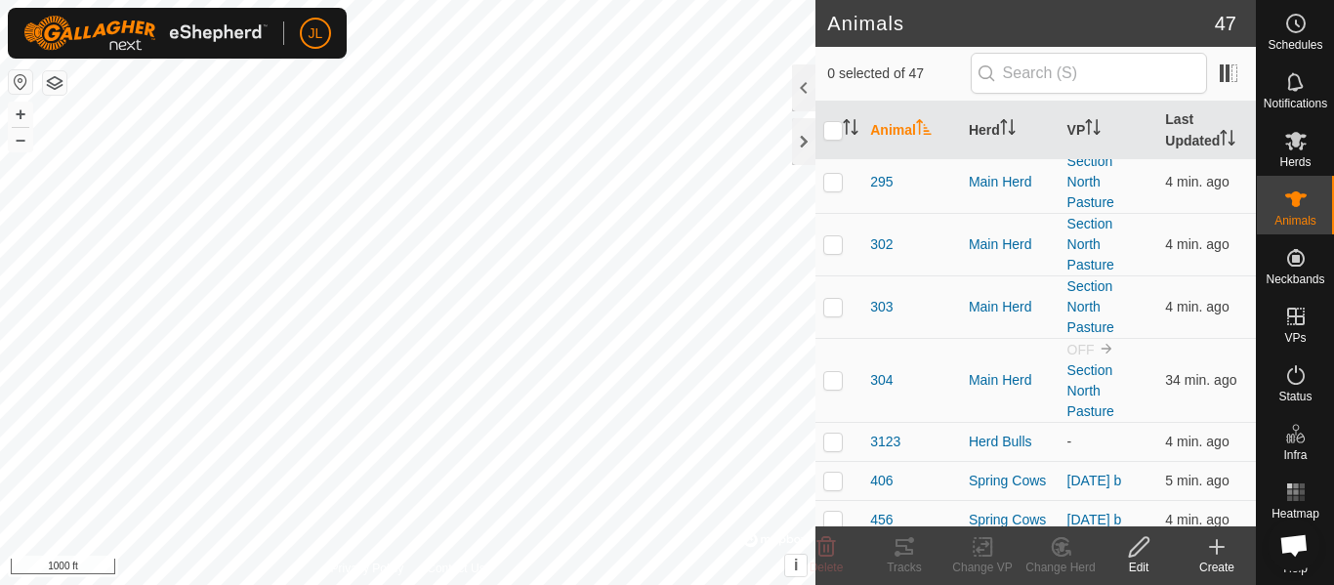
scroll to position [1412, 0]
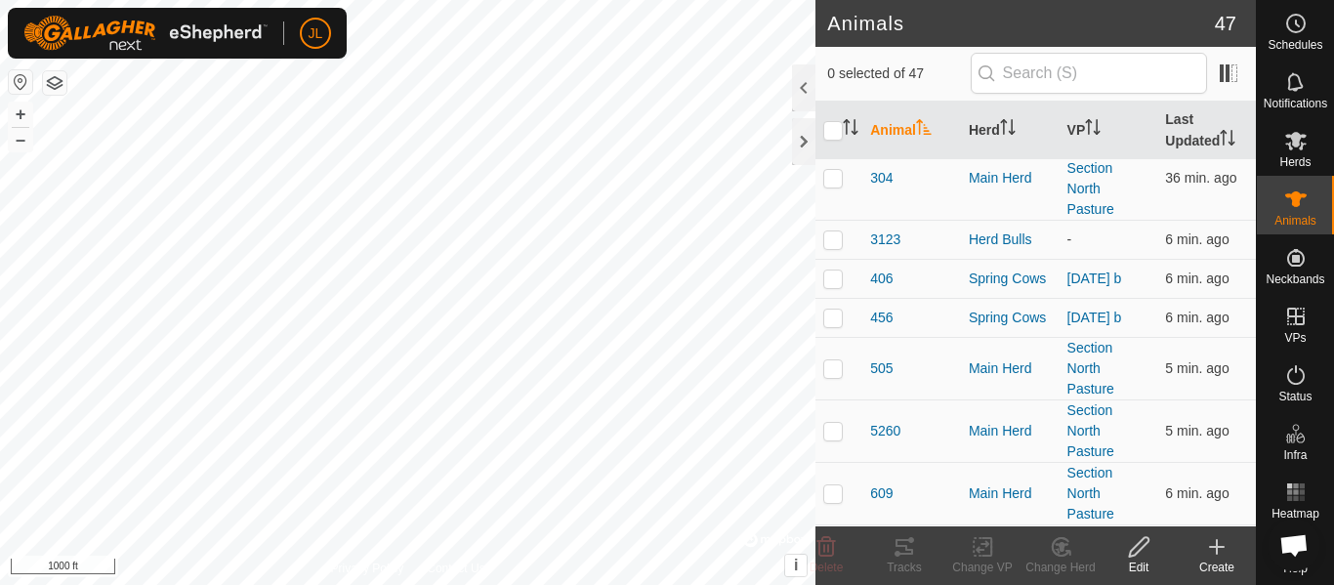
scroll to position [1841, 0]
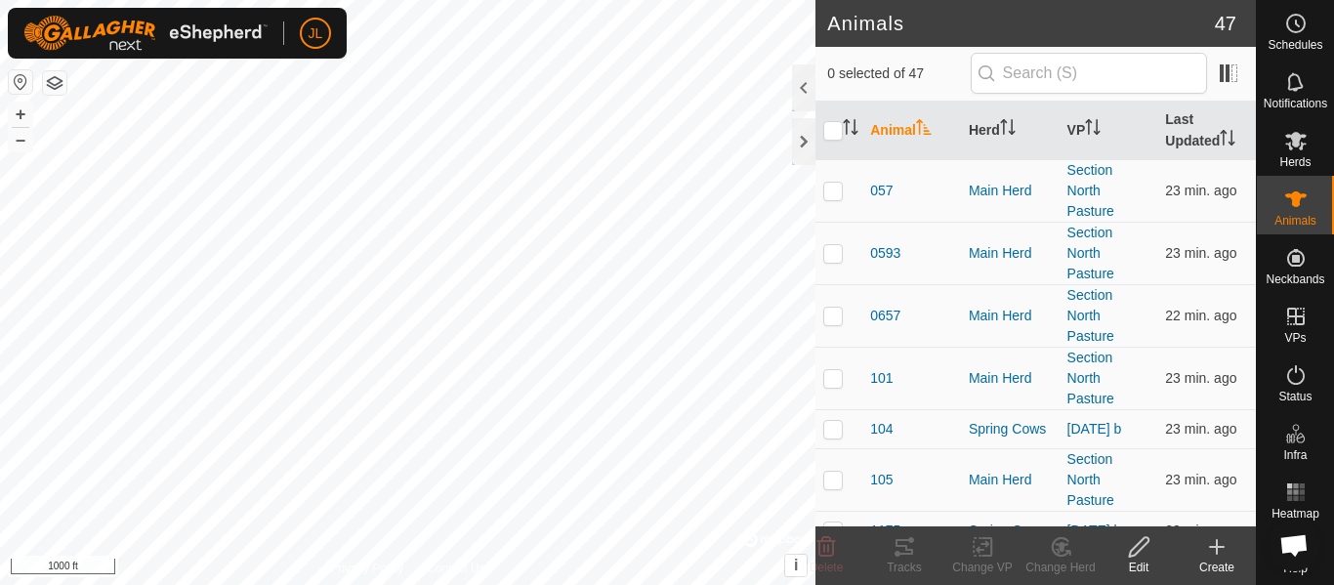
scroll to position [1412, 0]
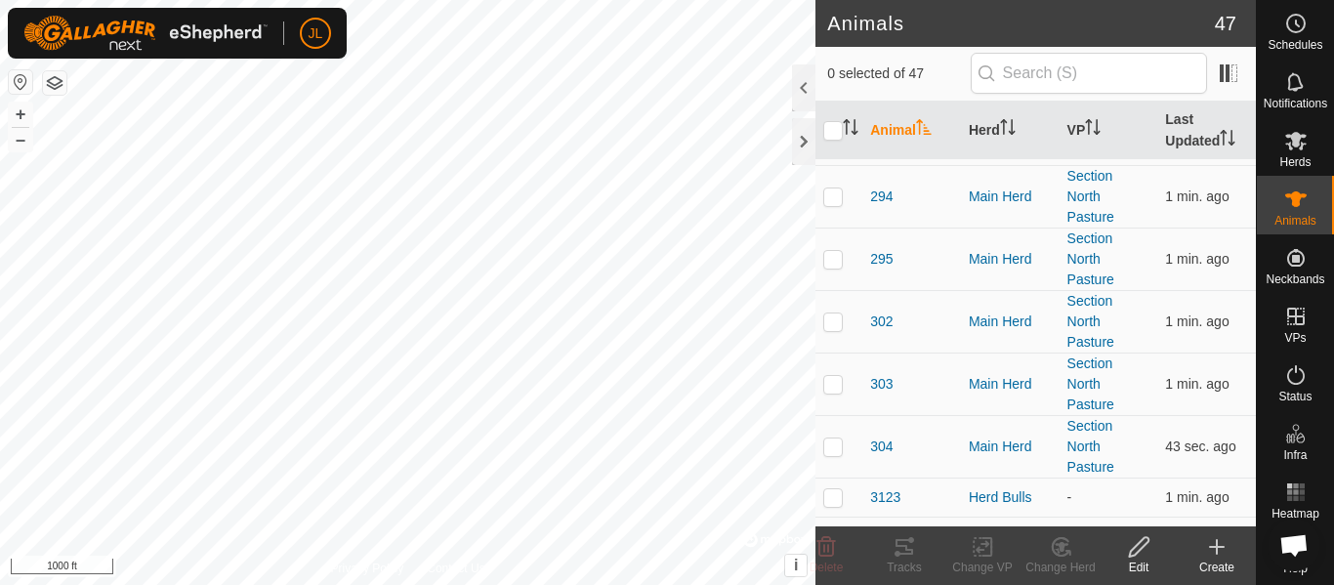
scroll to position [1575, 0]
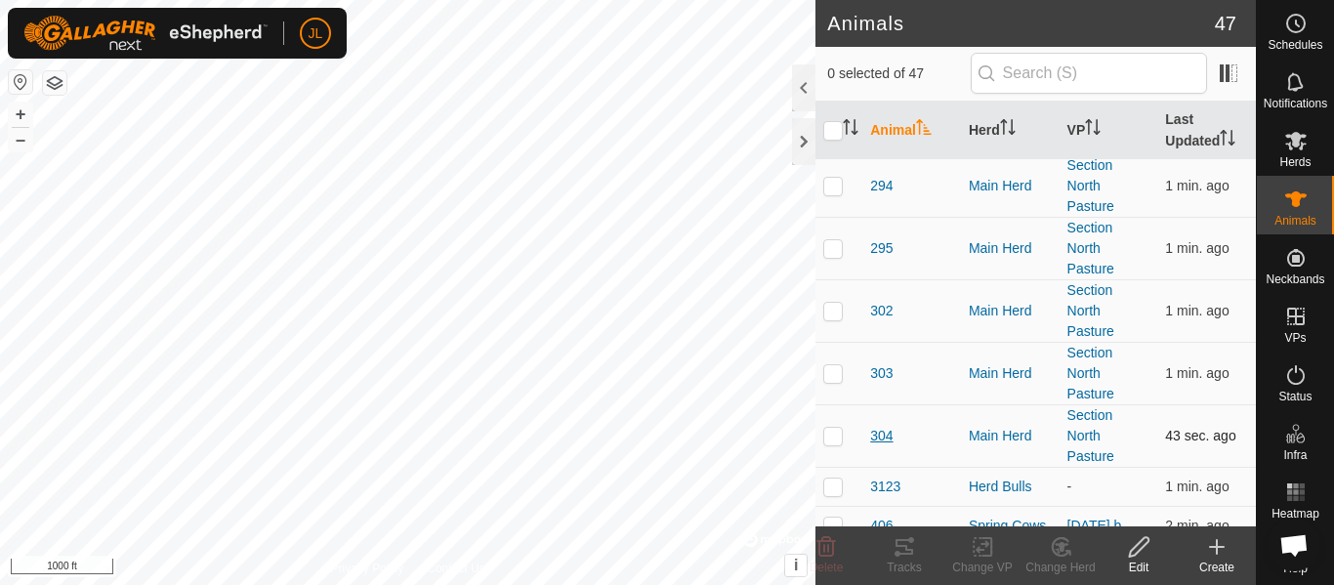
click at [892, 439] on span "304" at bounding box center [881, 436] width 22 height 21
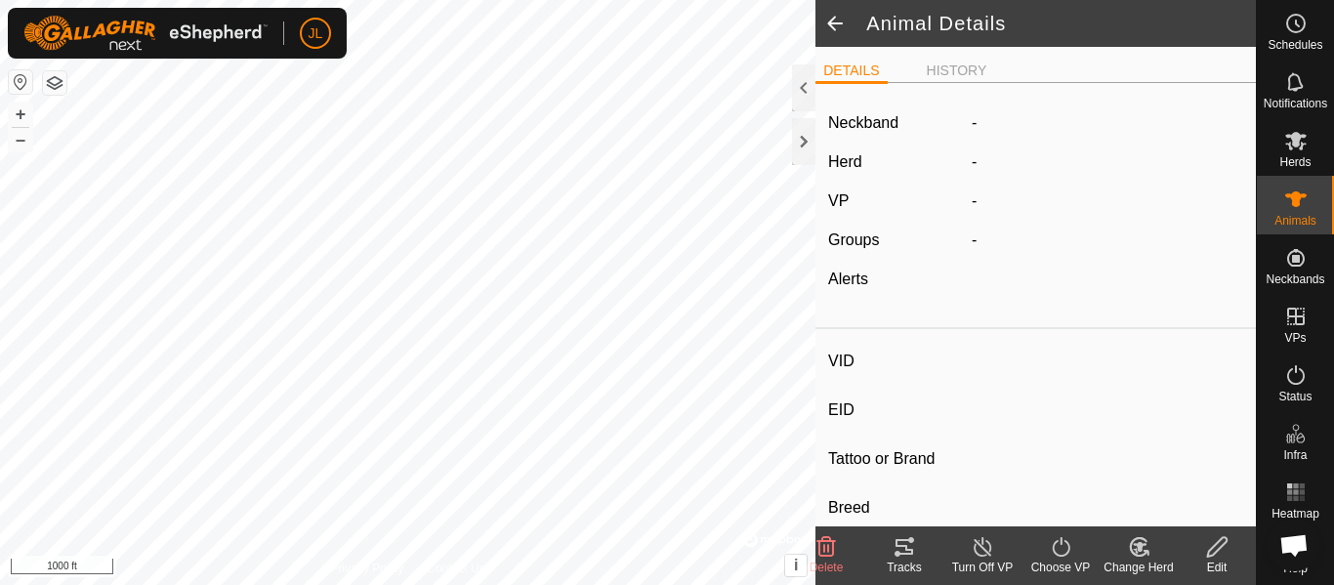
type input "304"
type input "-"
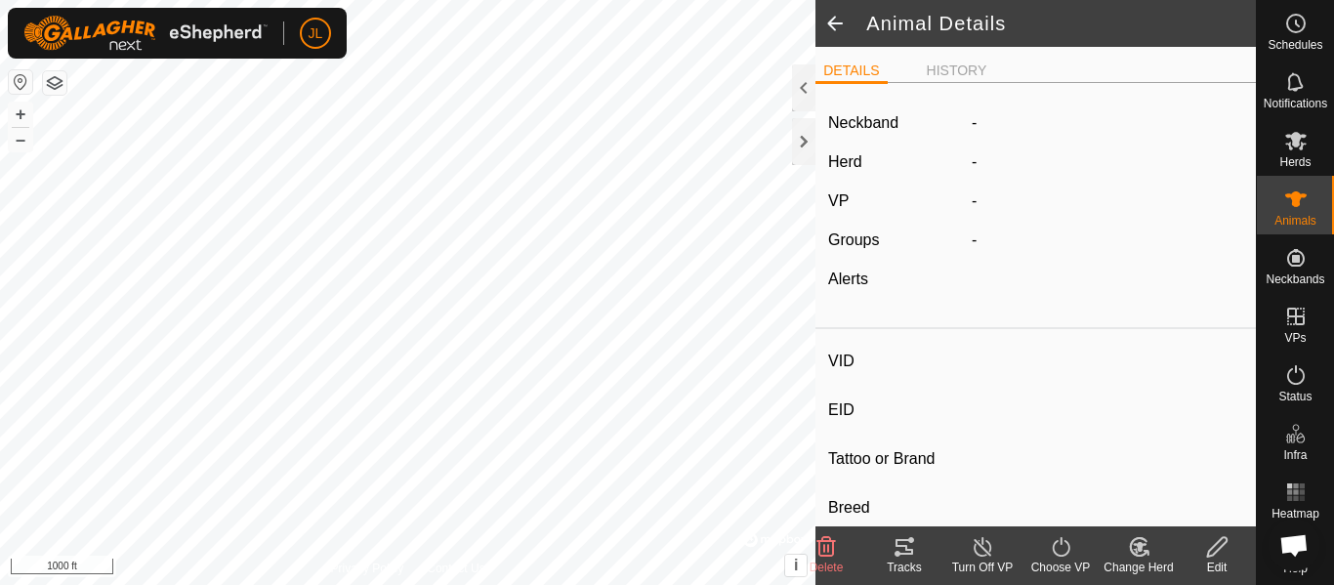
type input "0 kg"
type input "-"
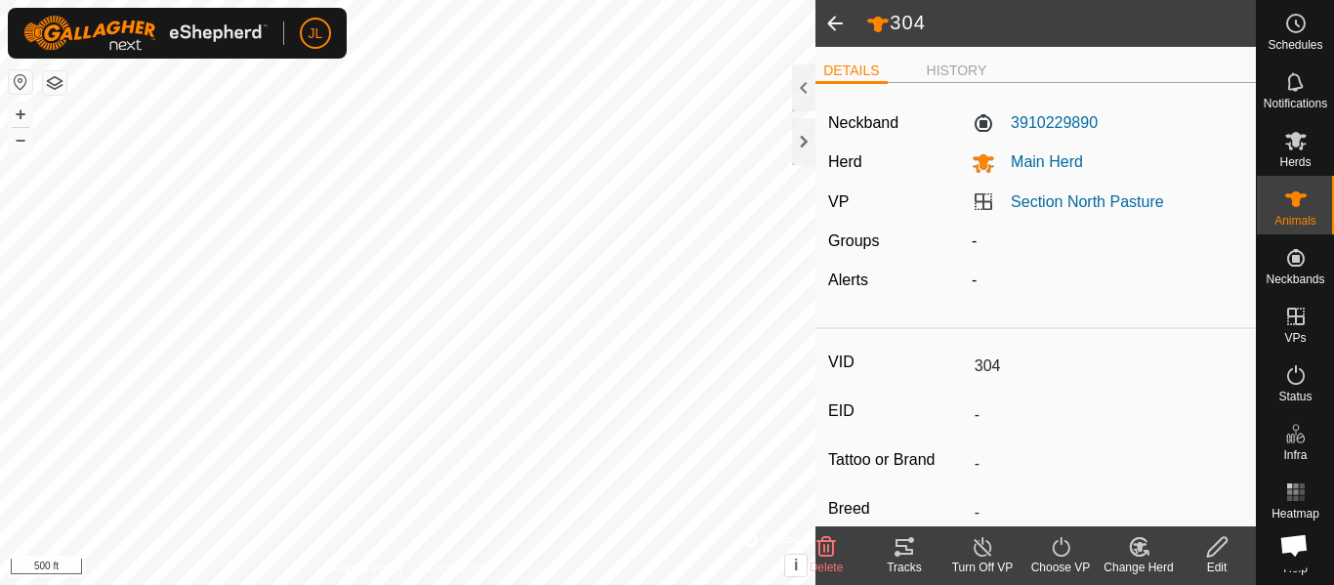
click at [827, 26] on span at bounding box center [834, 23] width 39 height 47
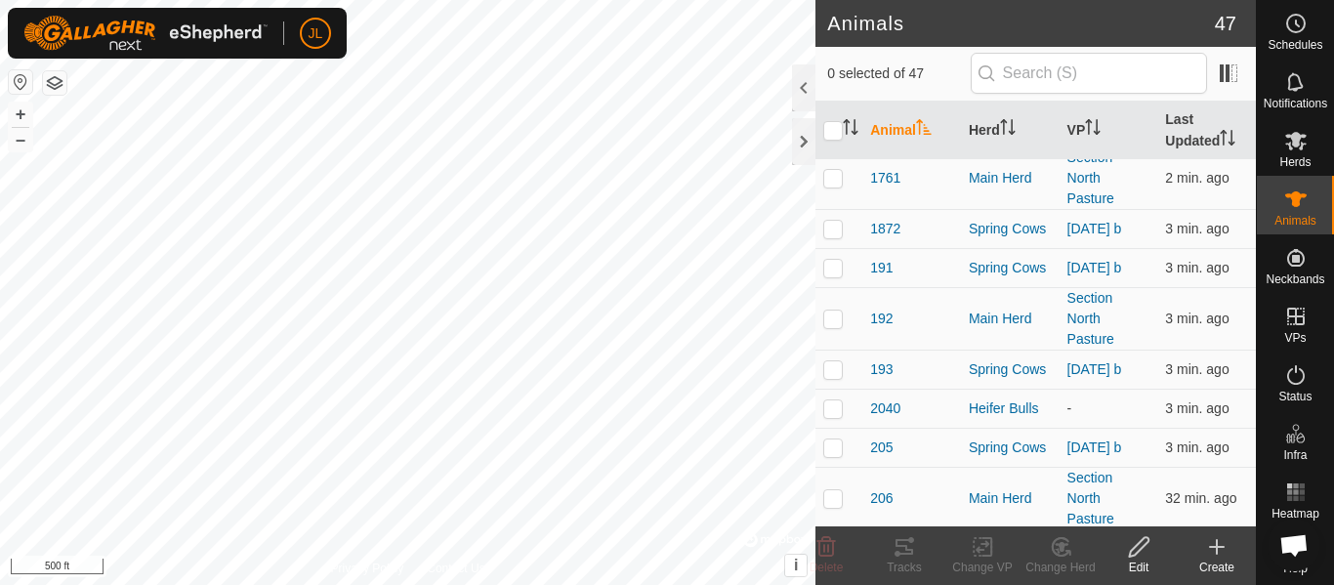
scroll to position [2170, 0]
